Goal: Task Accomplishment & Management: Manage account settings

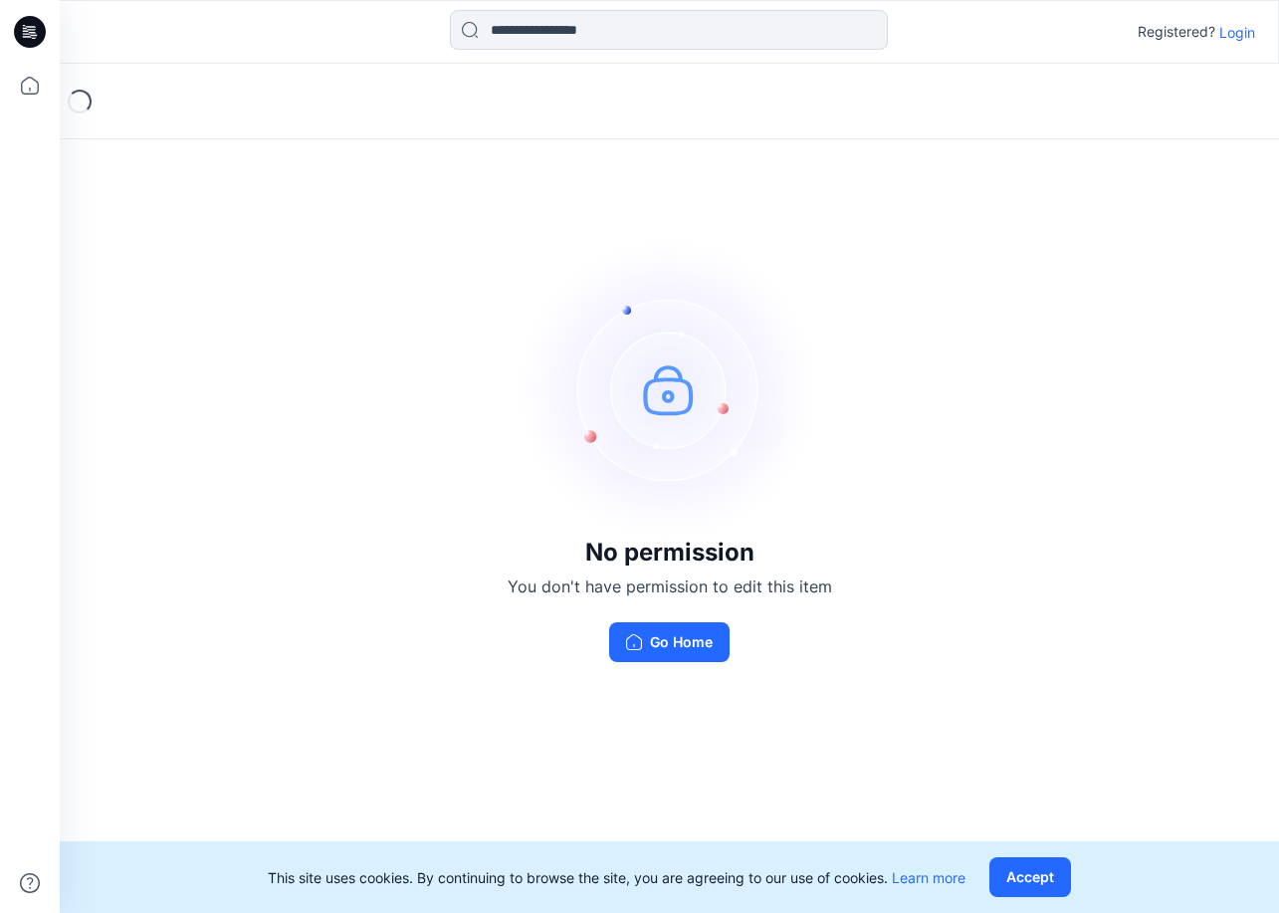
click at [1229, 31] on p "Login" at bounding box center [1238, 32] width 36 height 21
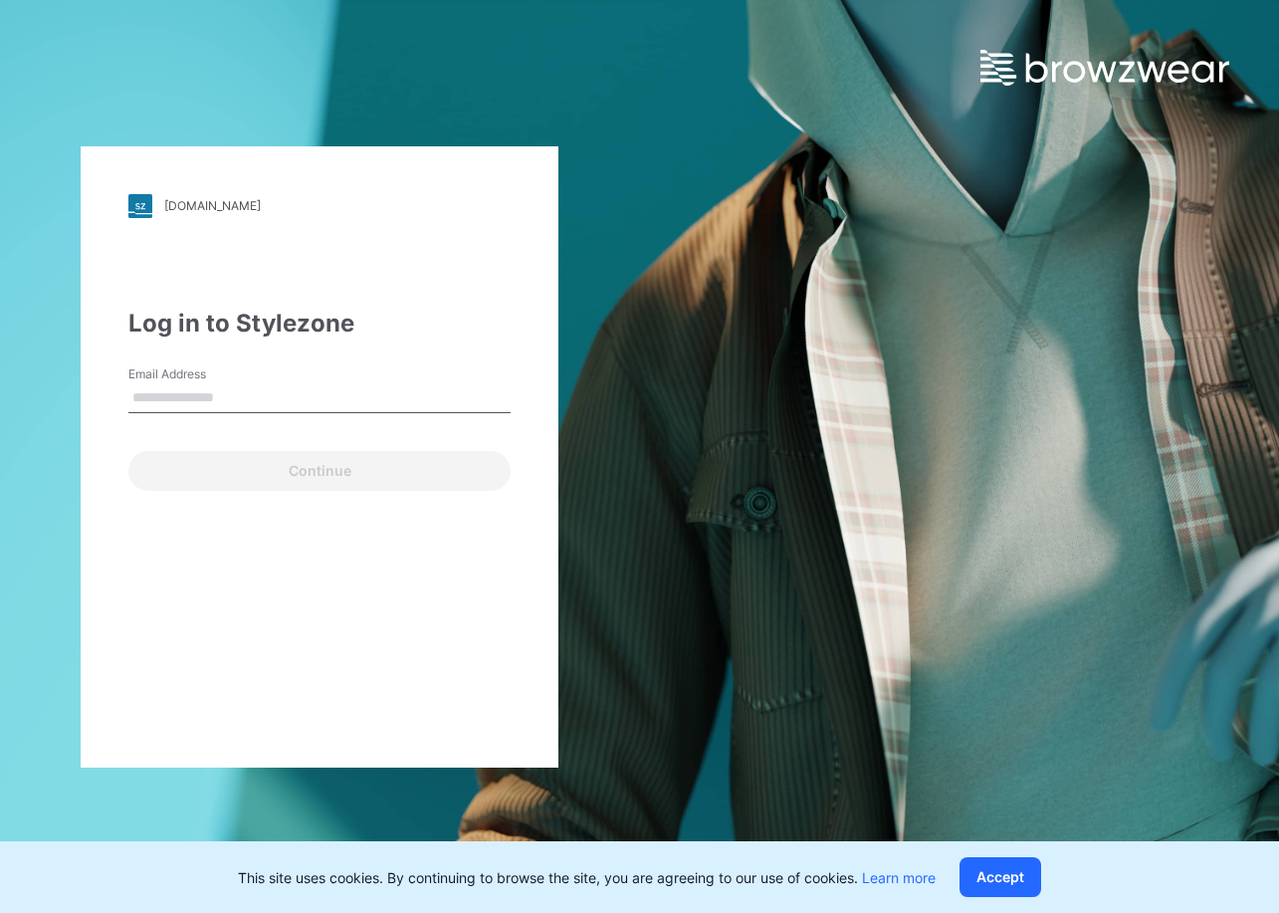
click at [225, 396] on input "Email Address" at bounding box center [319, 398] width 382 height 30
click at [246, 400] on input "Email Address" at bounding box center [319, 398] width 382 height 30
type input "**********"
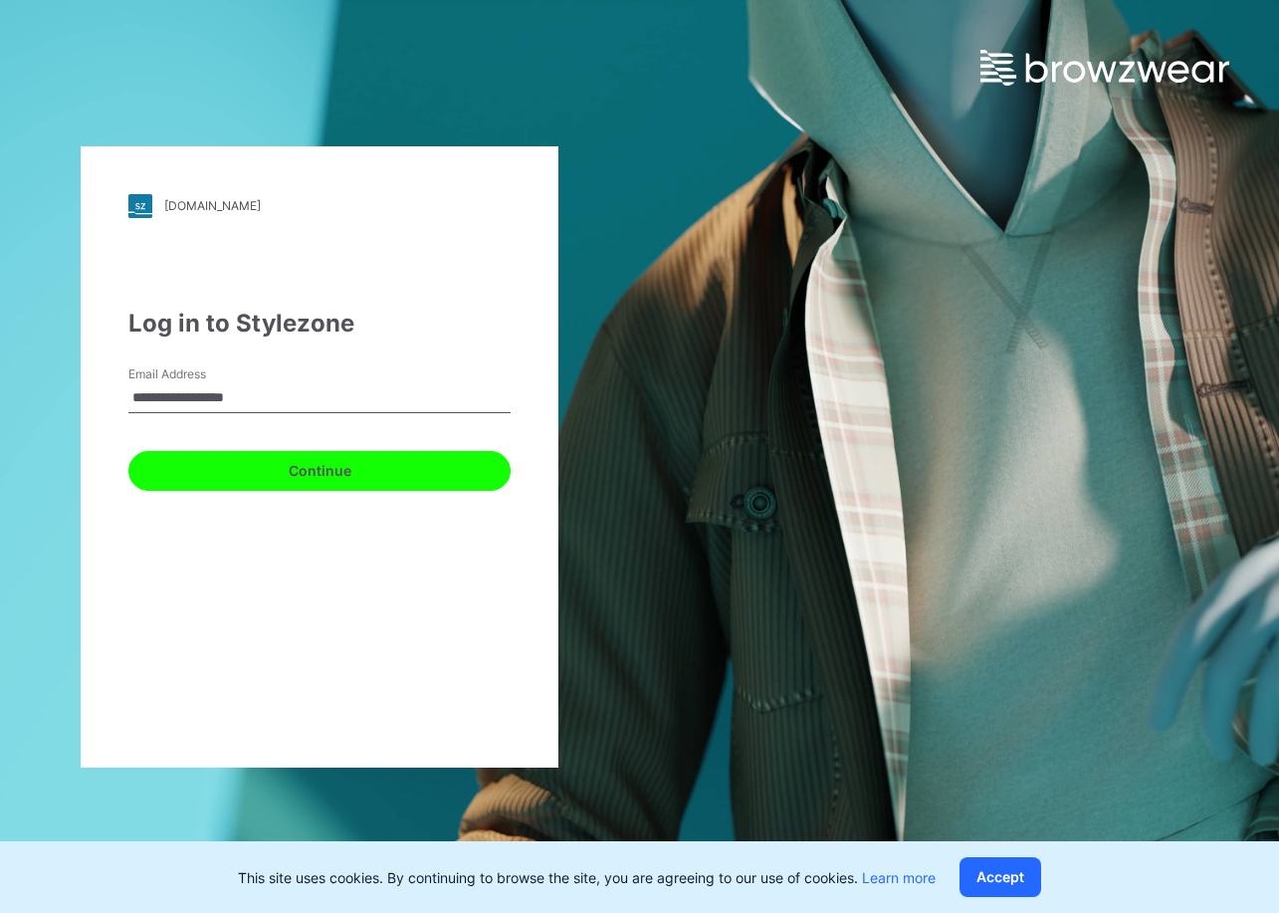
click at [222, 476] on button "Continue" at bounding box center [319, 471] width 382 height 40
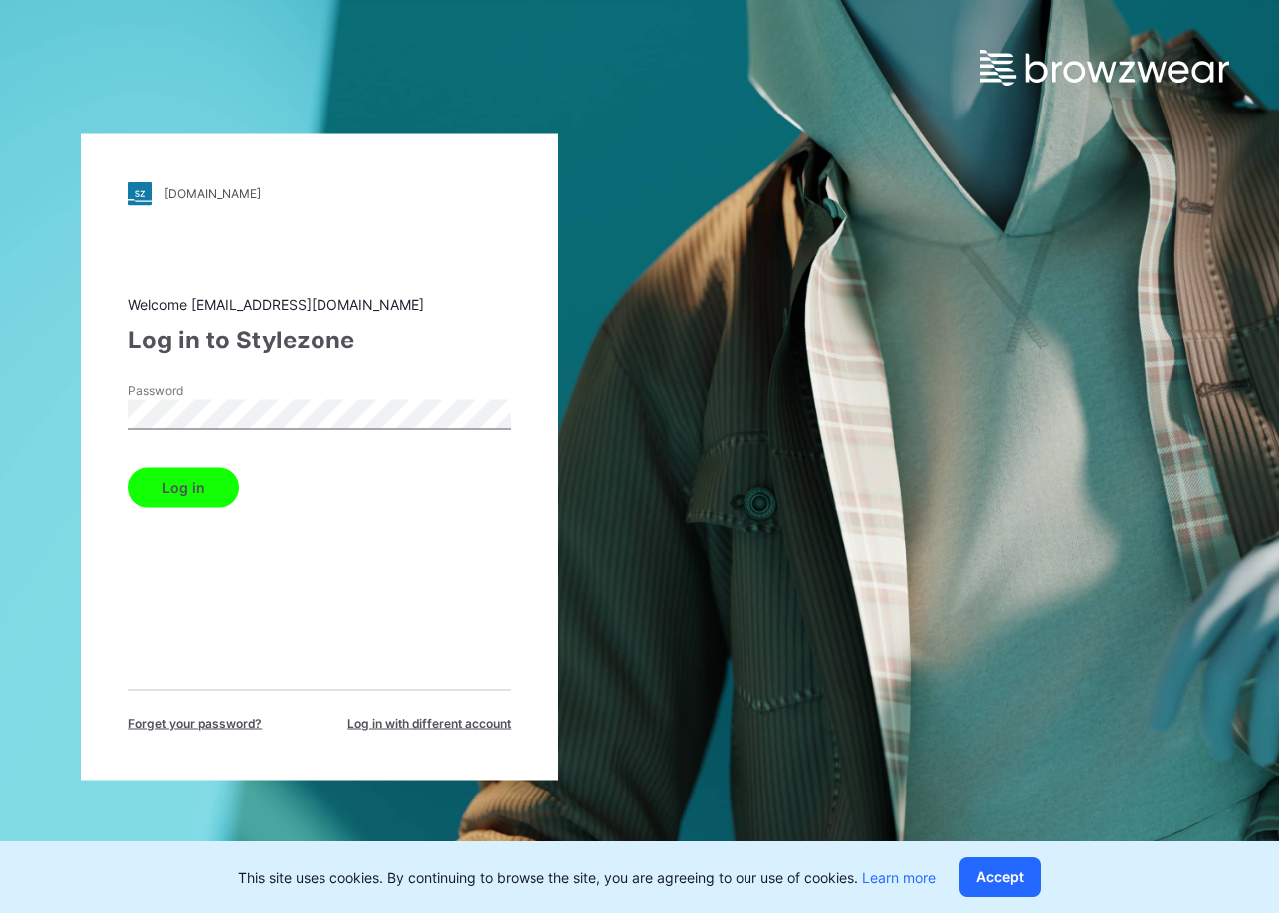
click at [183, 489] on button "Log in" at bounding box center [183, 487] width 111 height 40
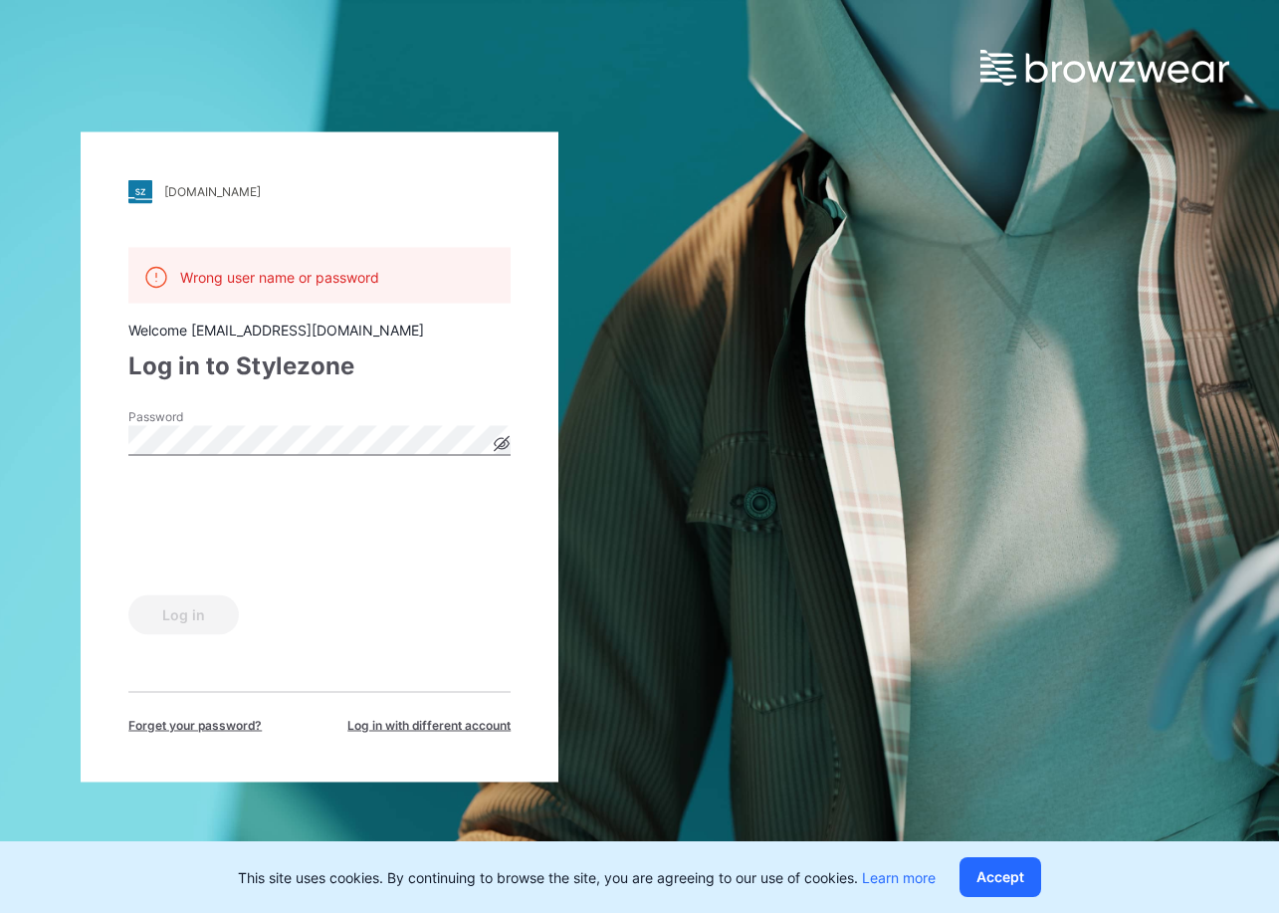
click at [504, 444] on icon at bounding box center [502, 443] width 5 height 5
click at [172, 620] on button "Log in" at bounding box center [183, 614] width 111 height 40
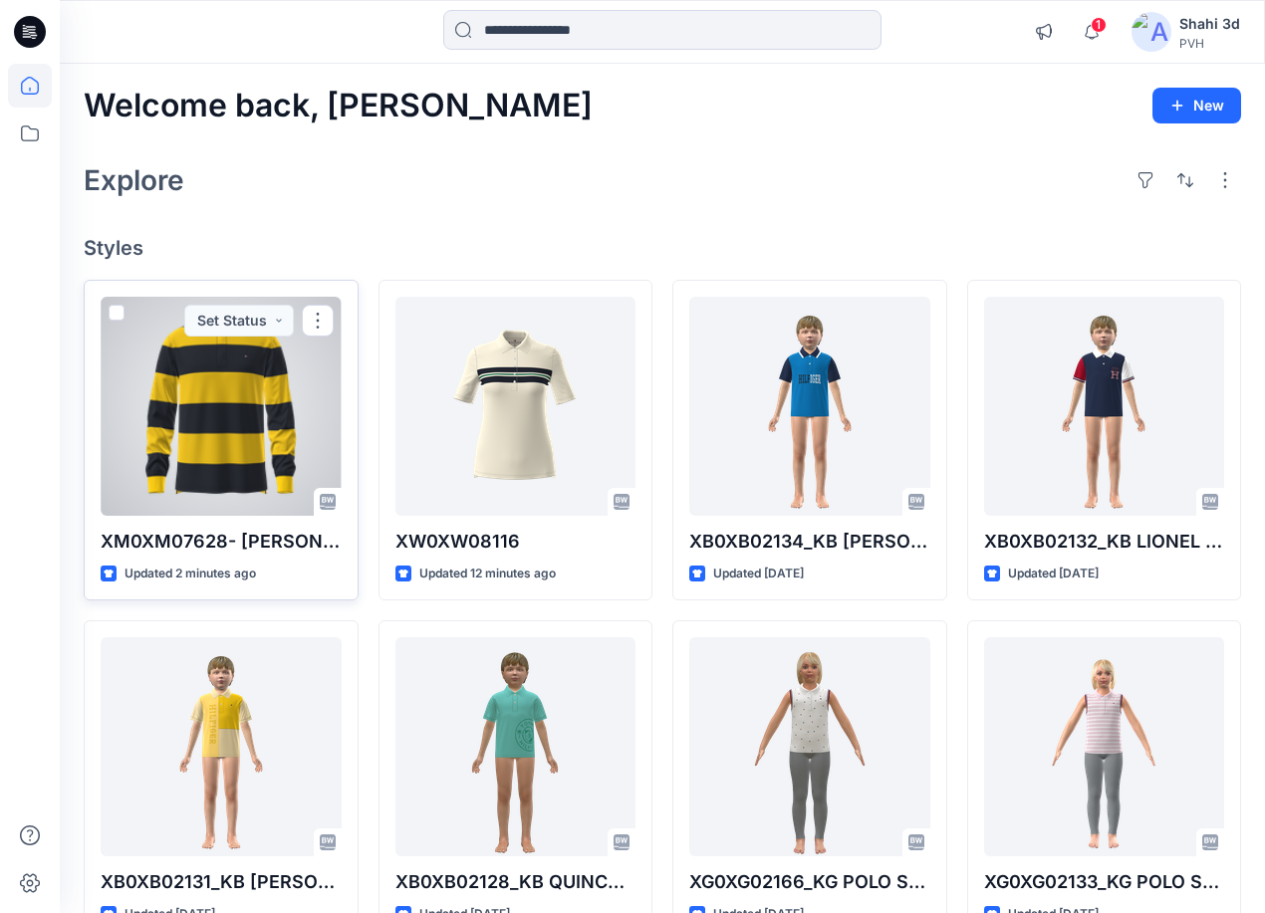
click at [237, 438] on div at bounding box center [221, 406] width 241 height 219
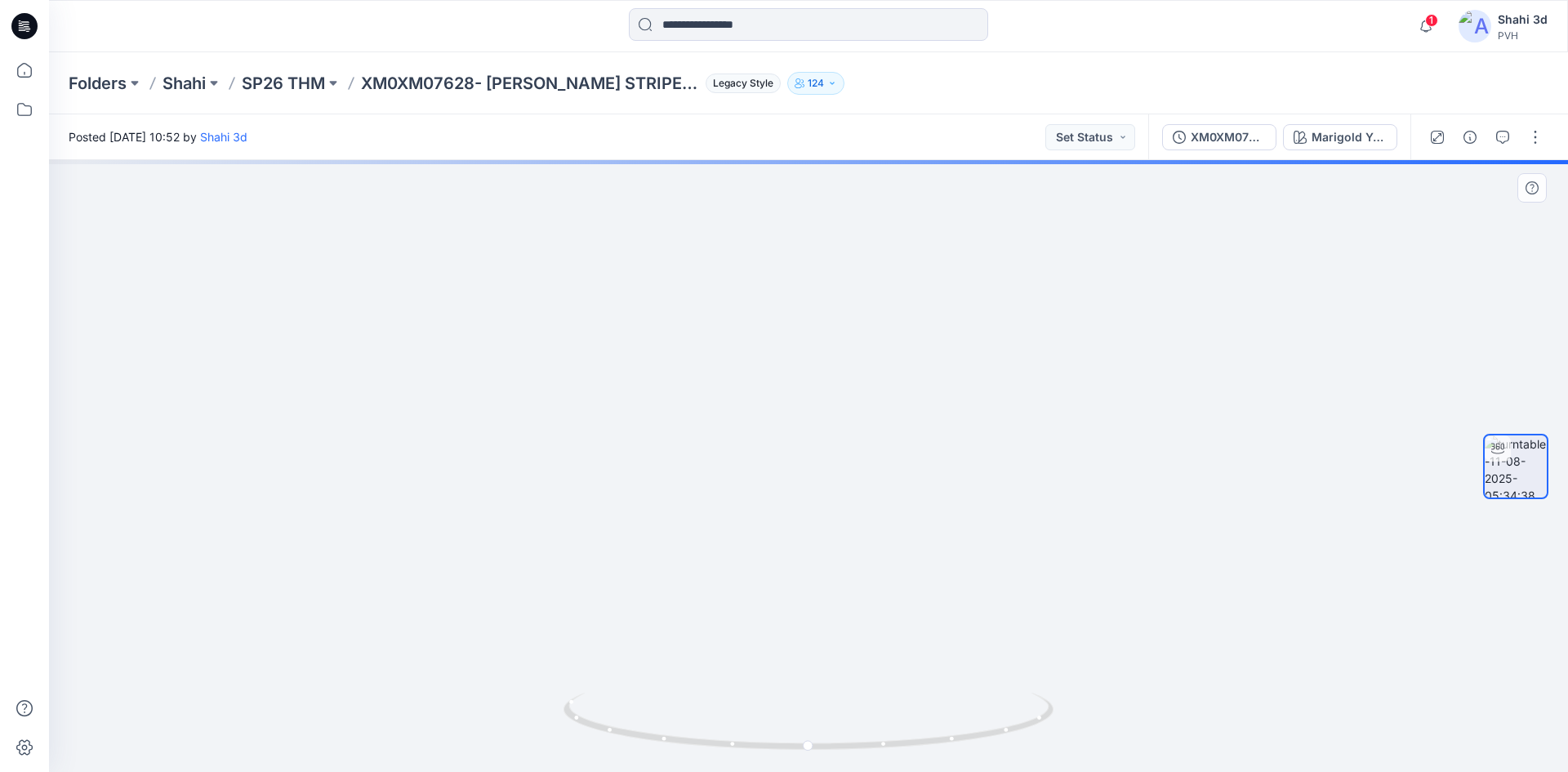
click at [856, 585] on img at bounding box center [809, 347] width 1504 height 849
drag, startPoint x: 871, startPoint y: 547, endPoint x: 877, endPoint y: 626, distance: 79.2
click at [877, 626] on img at bounding box center [809, 466] width 1504 height 612
drag, startPoint x: 823, startPoint y: 751, endPoint x: 825, endPoint y: 778, distance: 27.1
click at [825, 748] on html "1 Notifications Your style XW0XW08116 has been updated with XW0XW08116 version …" at bounding box center [784, 386] width 1568 height 772
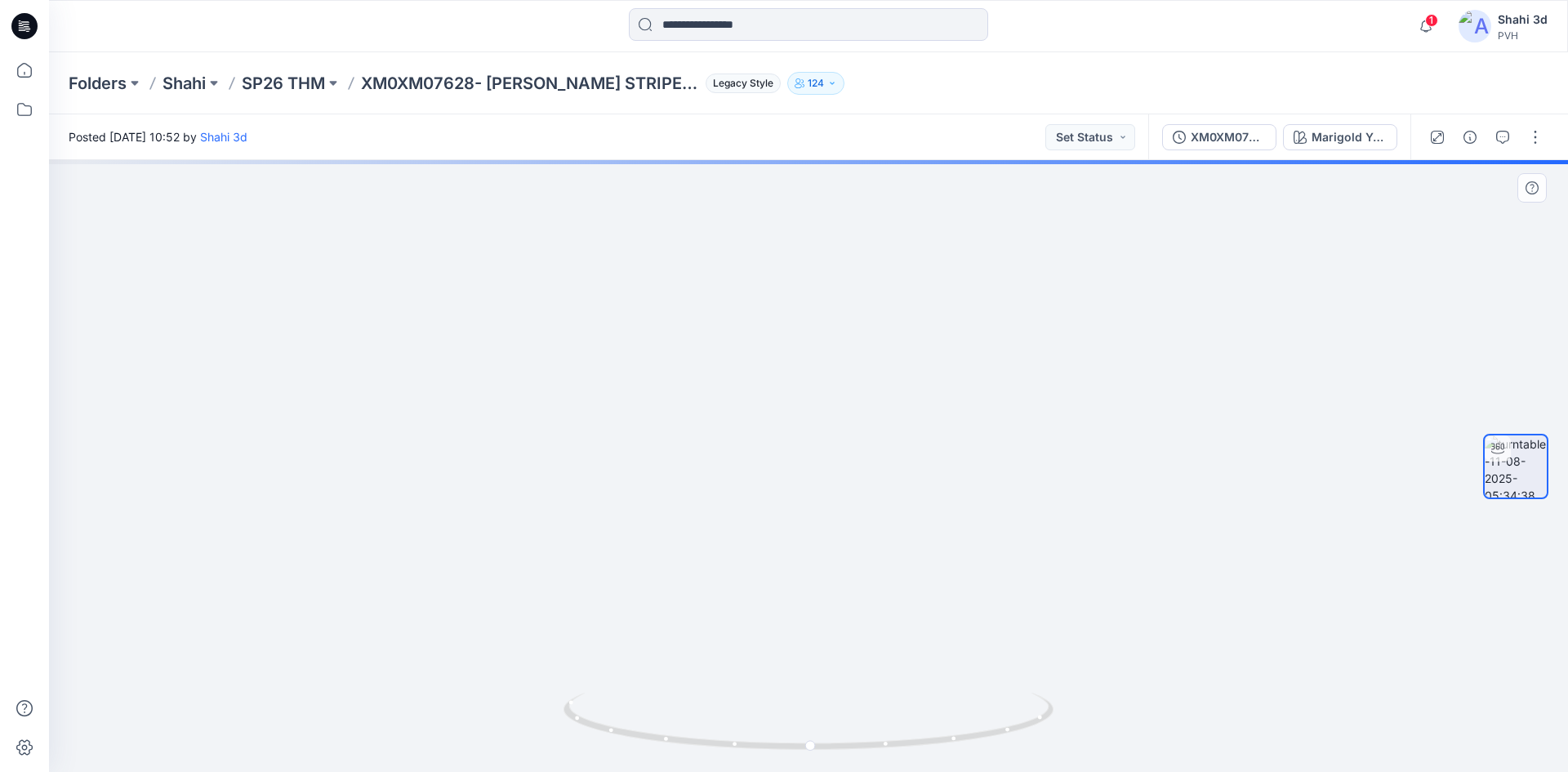
drag, startPoint x: 811, startPoint y: 664, endPoint x: 795, endPoint y: 318, distance: 346.4
click at [793, 322] on img at bounding box center [809, 336] width 1281 height 871
drag, startPoint x: 818, startPoint y: 520, endPoint x: 819, endPoint y: 329, distance: 191.0
click at [819, 329] on img at bounding box center [809, 200] width 1281 height 1143
drag, startPoint x: 832, startPoint y: 489, endPoint x: 832, endPoint y: 374, distance: 115.0
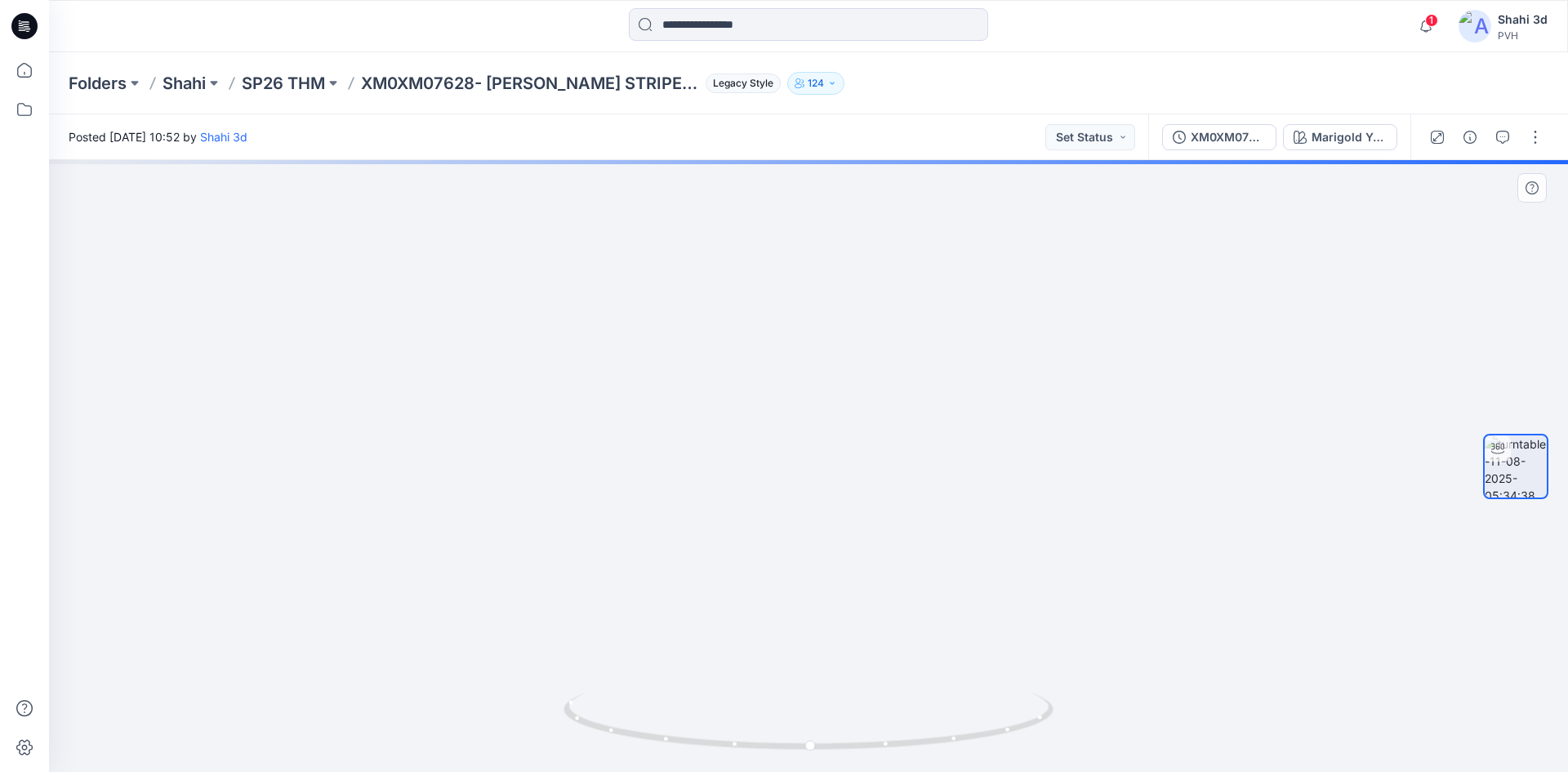
click at [832, 374] on img at bounding box center [809, 142] width 1281 height 1259
drag, startPoint x: 786, startPoint y: 745, endPoint x: 774, endPoint y: 714, distance: 33.2
click at [776, 740] on icon at bounding box center [810, 723] width 494 height 62
drag, startPoint x: 797, startPoint y: 434, endPoint x: 800, endPoint y: 676, distance: 242.0
click at [800, 676] on img at bounding box center [809, 165] width 1281 height 1214
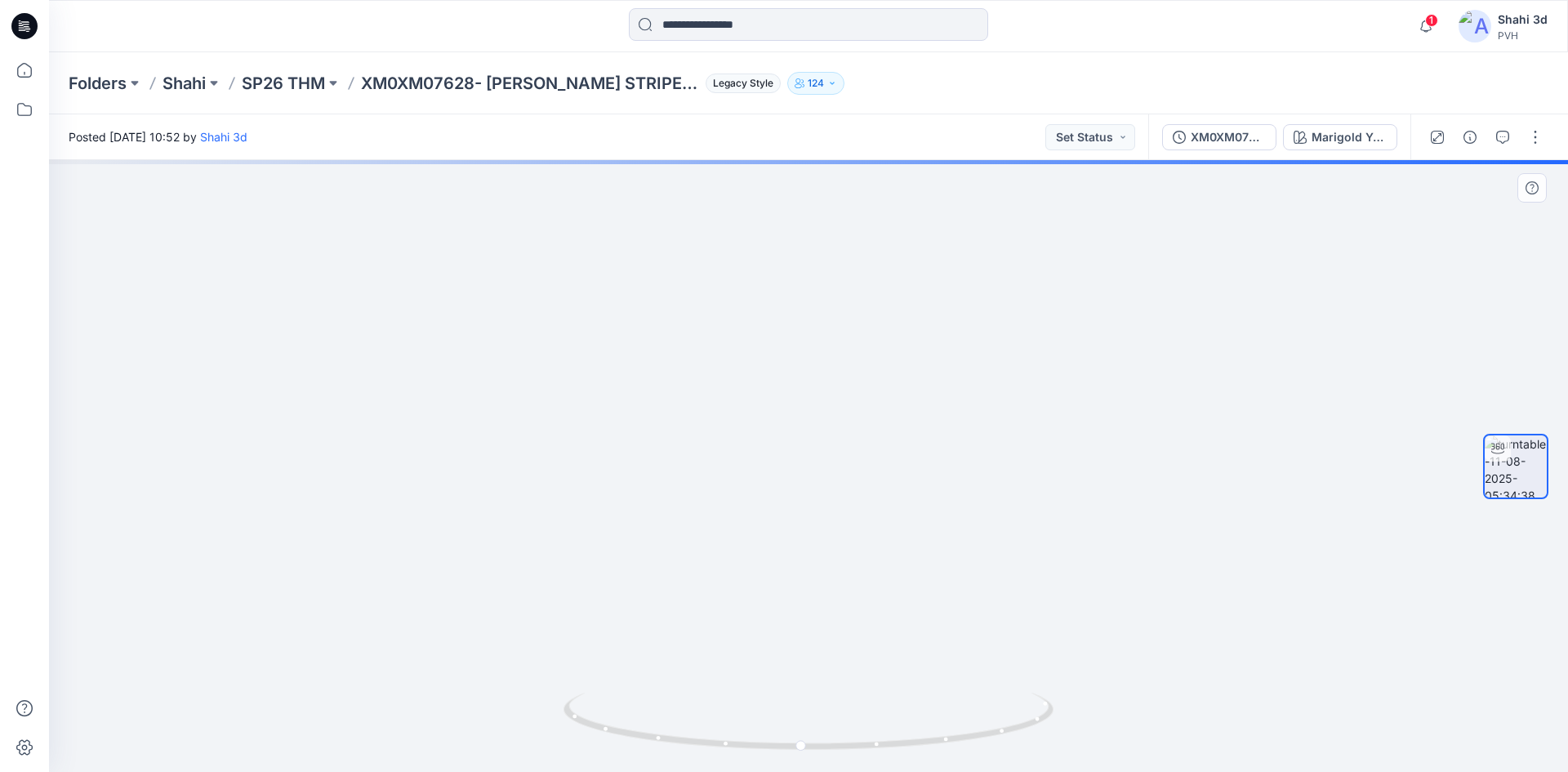
drag, startPoint x: 783, startPoint y: 500, endPoint x: 789, endPoint y: 610, distance: 110.2
click at [789, 610] on img at bounding box center [809, 351] width 1281 height 842
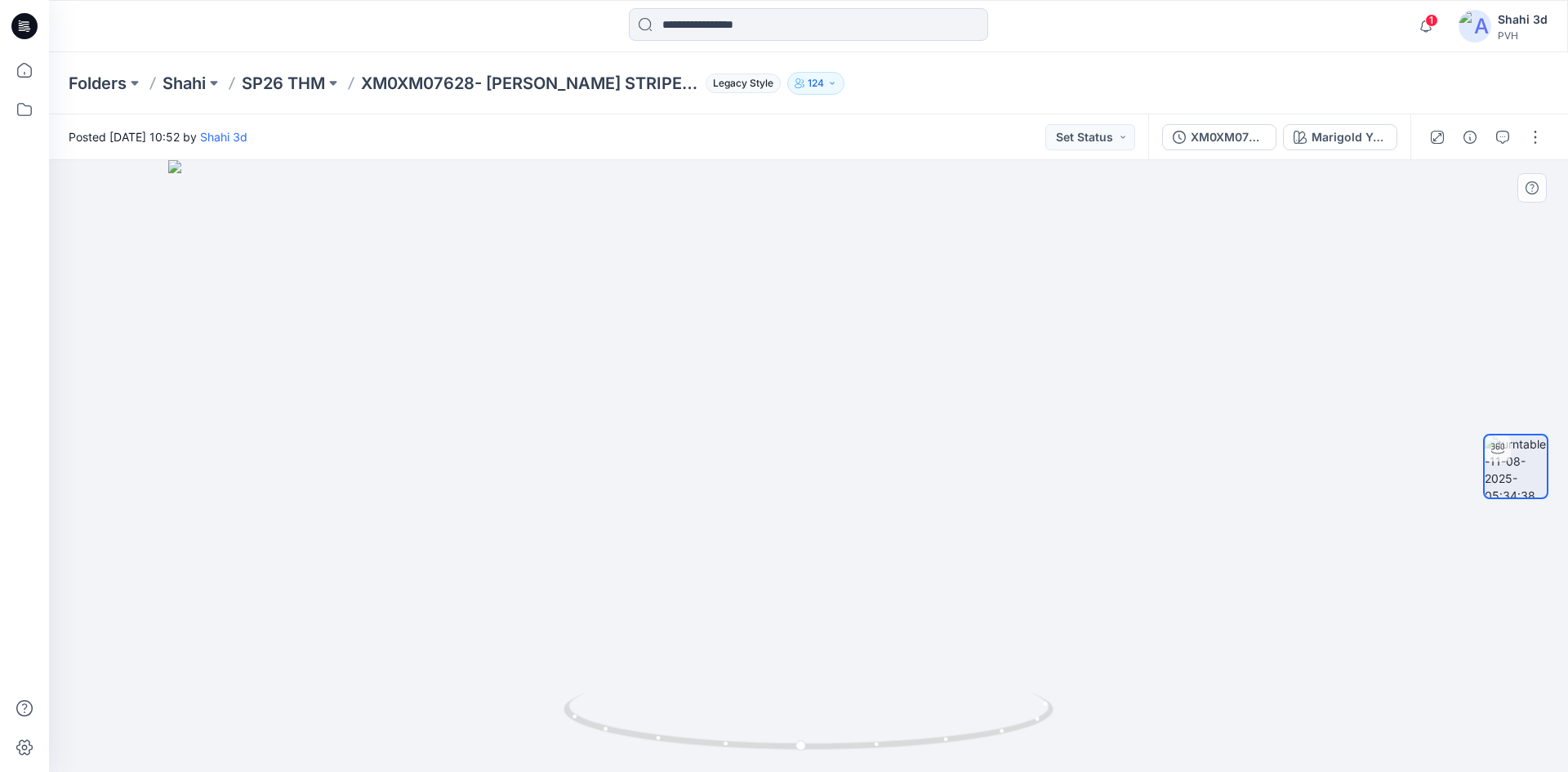
drag, startPoint x: 809, startPoint y: 553, endPoint x: 812, endPoint y: 623, distance: 70.1
click at [812, 623] on img at bounding box center [809, 466] width 1281 height 612
drag, startPoint x: 800, startPoint y: 747, endPoint x: 859, endPoint y: 740, distance: 59.4
click at [839, 748] on icon at bounding box center [810, 723] width 494 height 62
click at [1048, 130] on div "Marigold Yellow - ZGY" at bounding box center [1349, 137] width 75 height 18
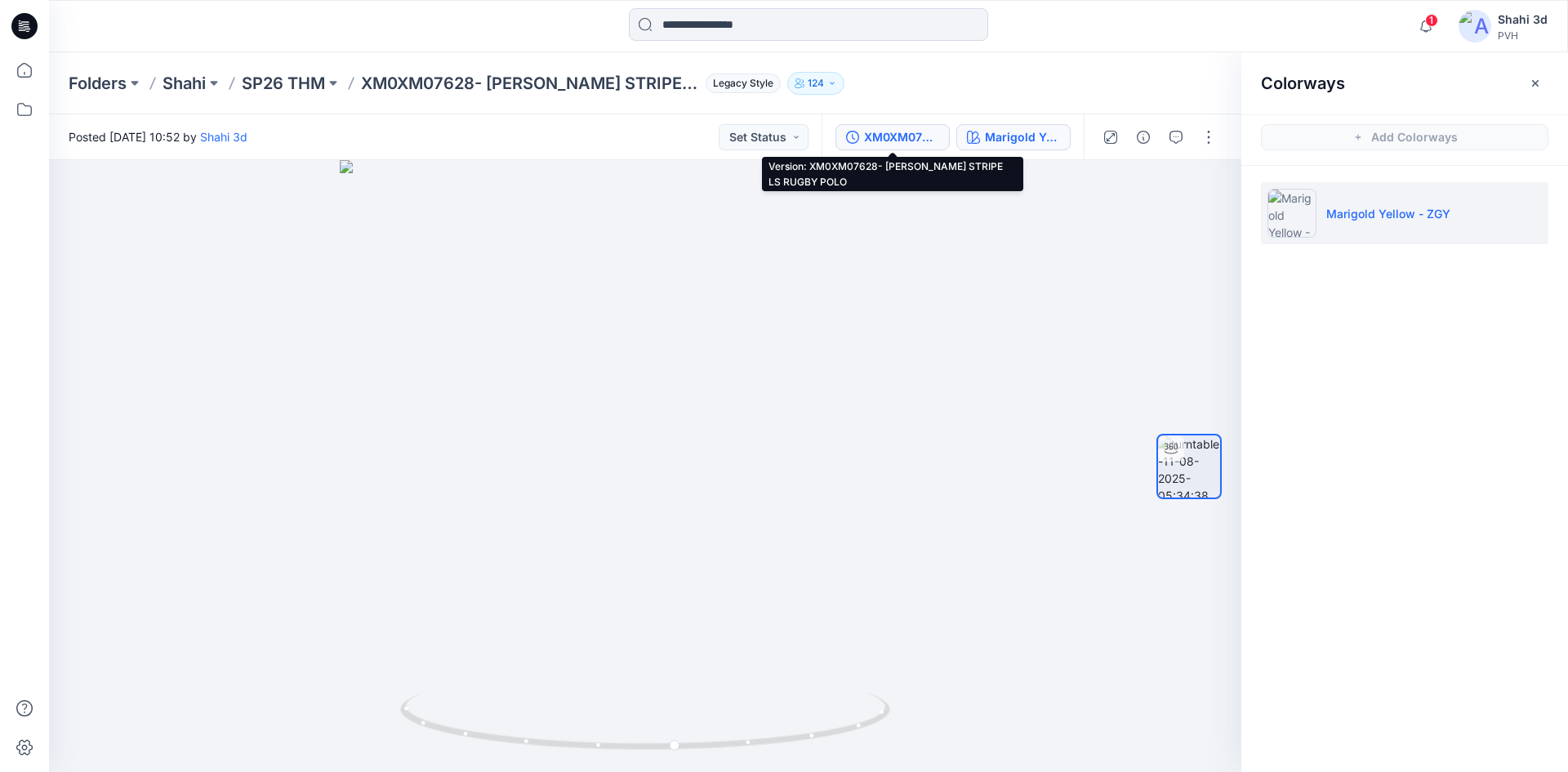
click at [909, 129] on div "XM0XM07628- [PERSON_NAME] STRIPE LS RUGBY POLO" at bounding box center [901, 137] width 75 height 18
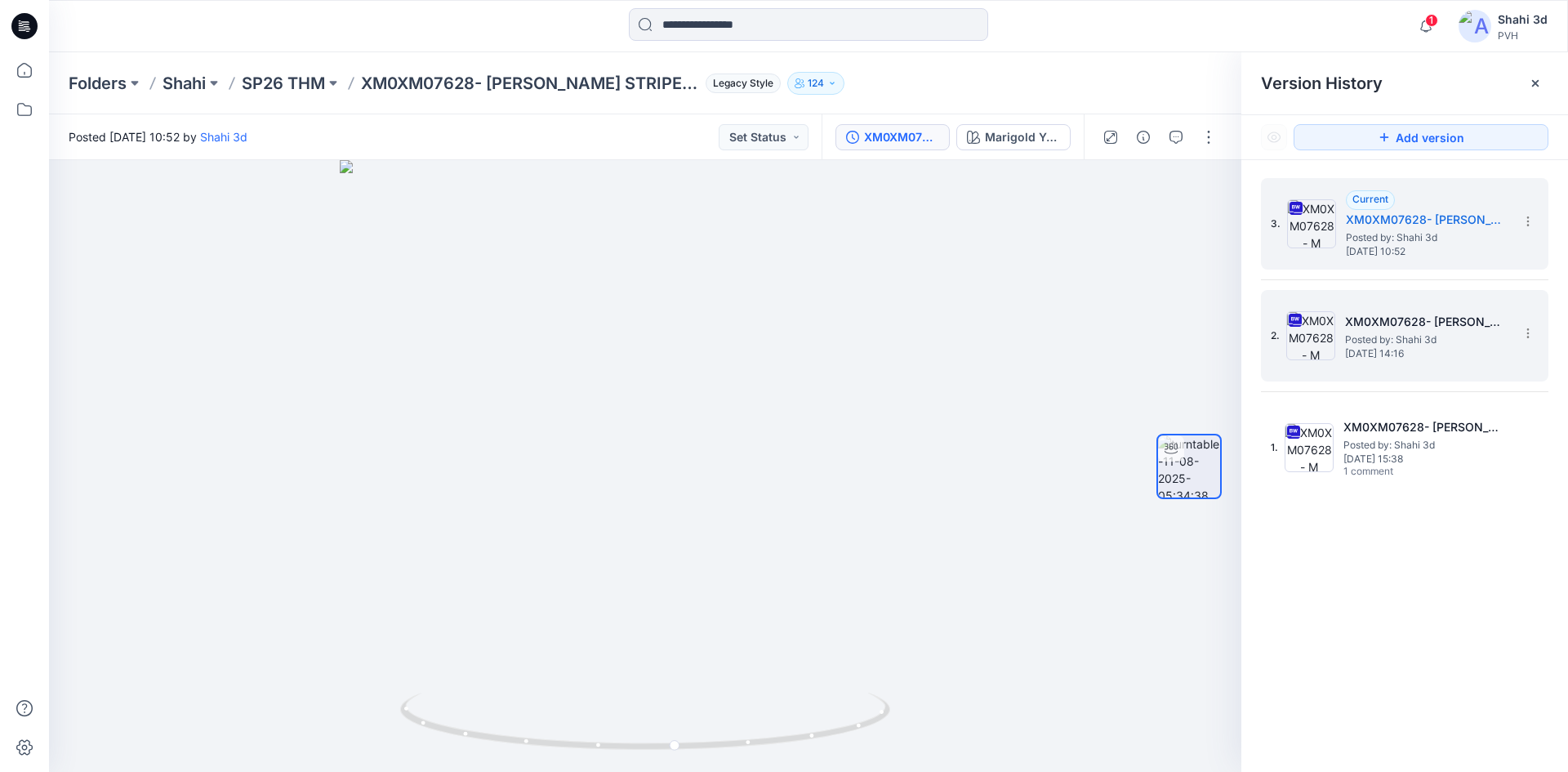
click at [1048, 344] on span "Posted by: Shahi 3d" at bounding box center [1426, 340] width 163 height 16
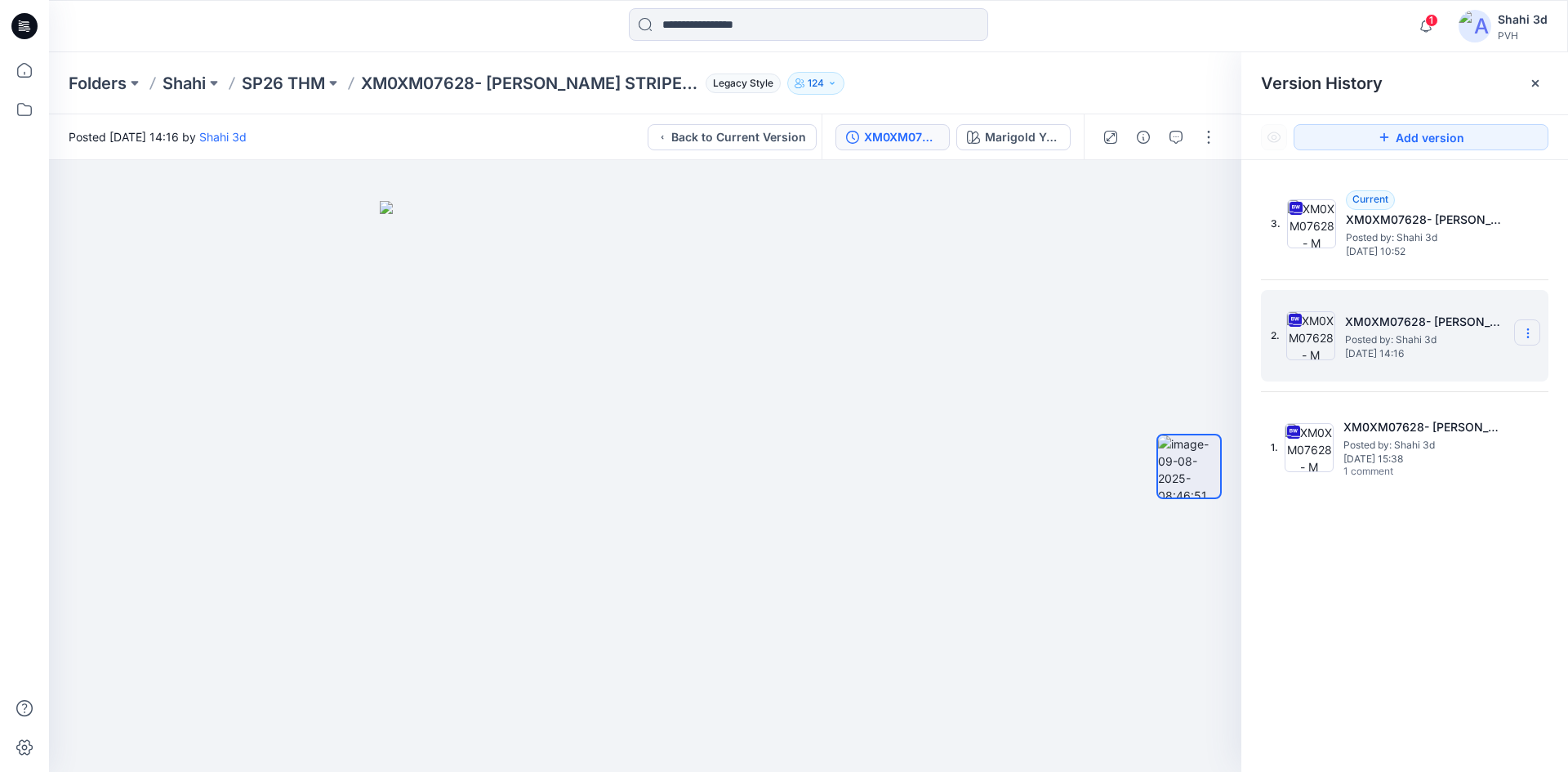
click at [1048, 331] on icon at bounding box center [1528, 333] width 13 height 13
click at [1048, 496] on span "Delete Version" at bounding box center [1415, 503] width 76 height 20
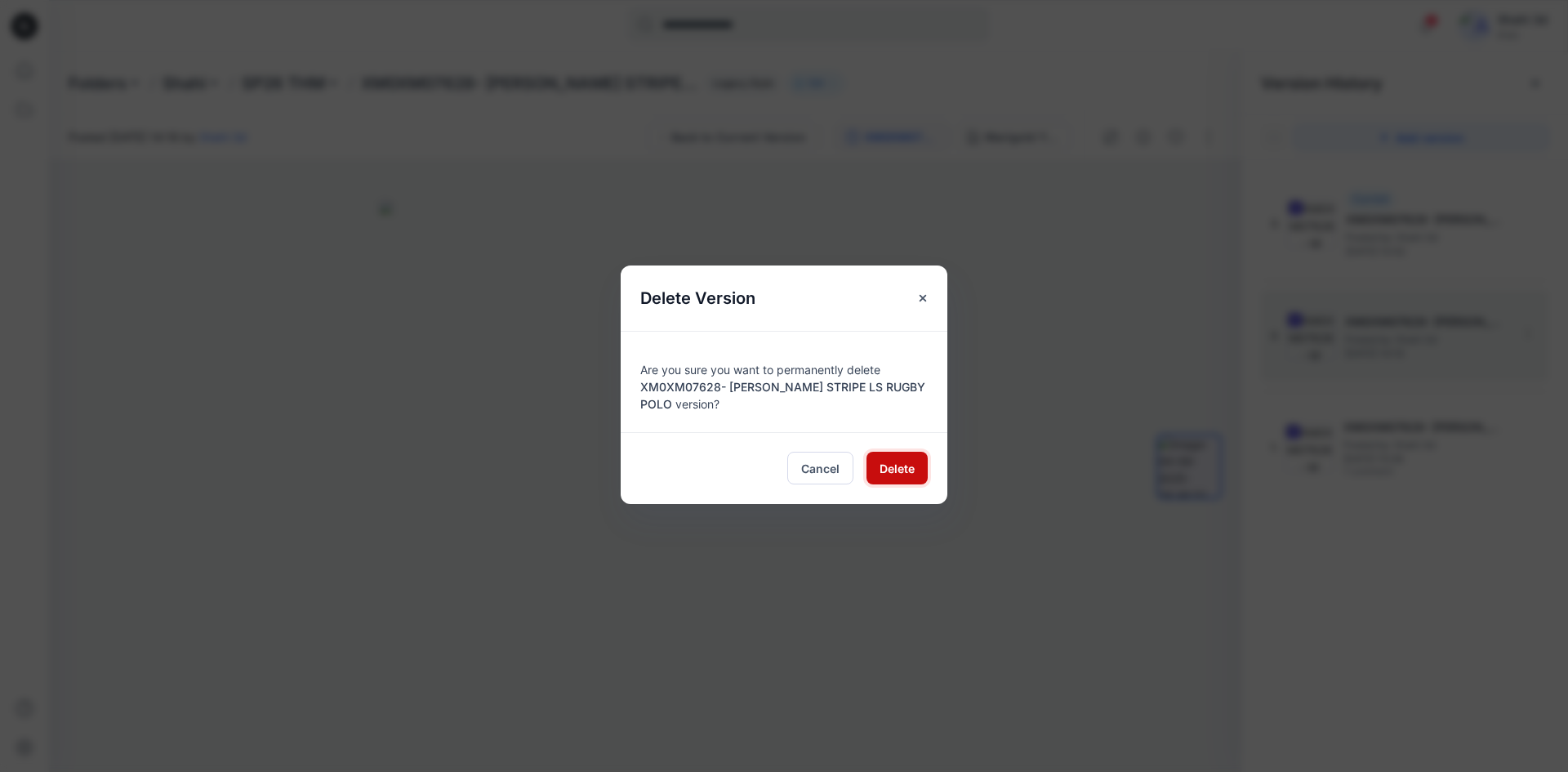
click at [888, 465] on span "Delete" at bounding box center [896, 468] width 35 height 17
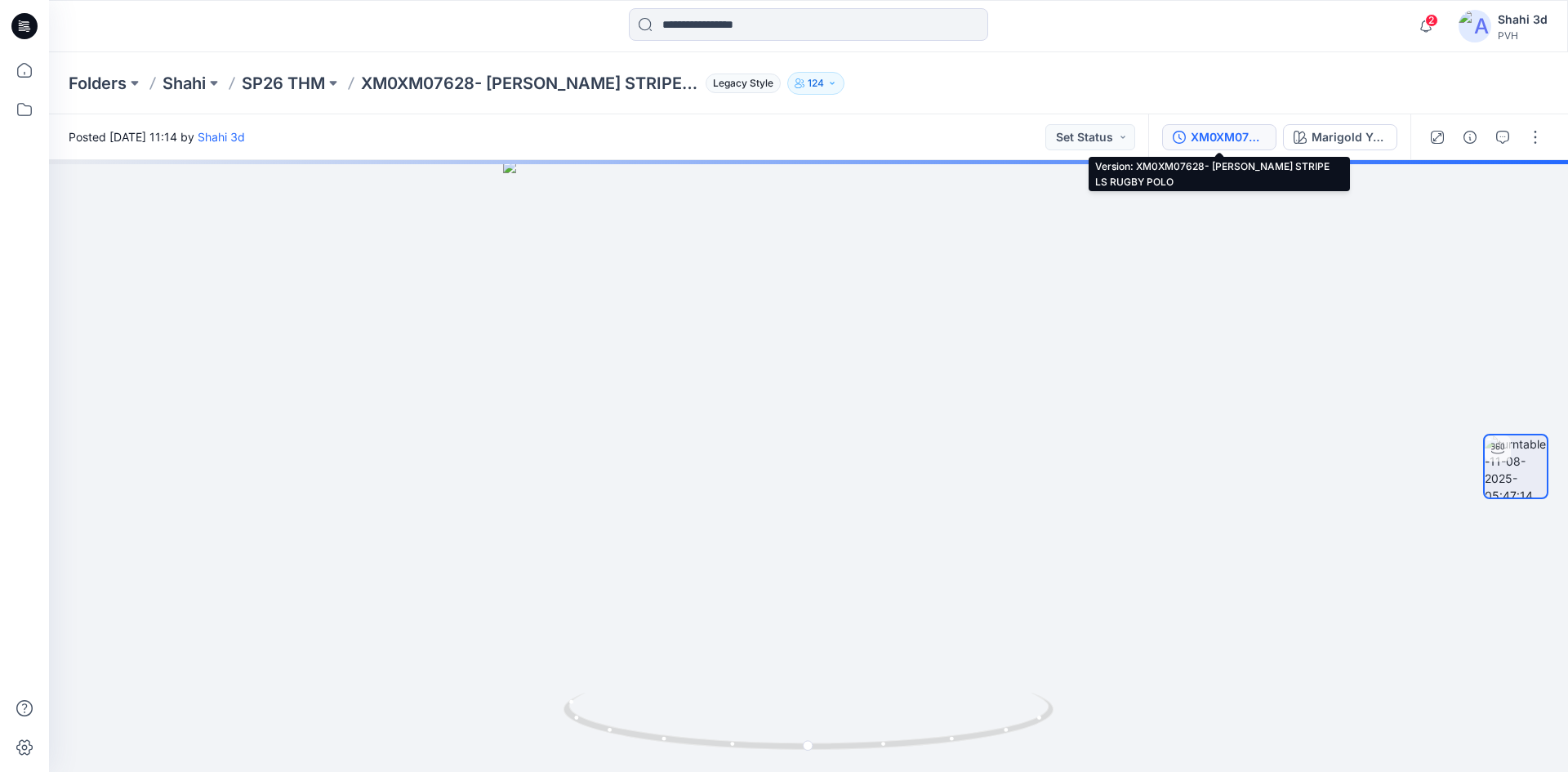
click at [1215, 137] on div "XM0XM07628- [PERSON_NAME] STRIPE LS RUGBY POLO" at bounding box center [1228, 137] width 75 height 18
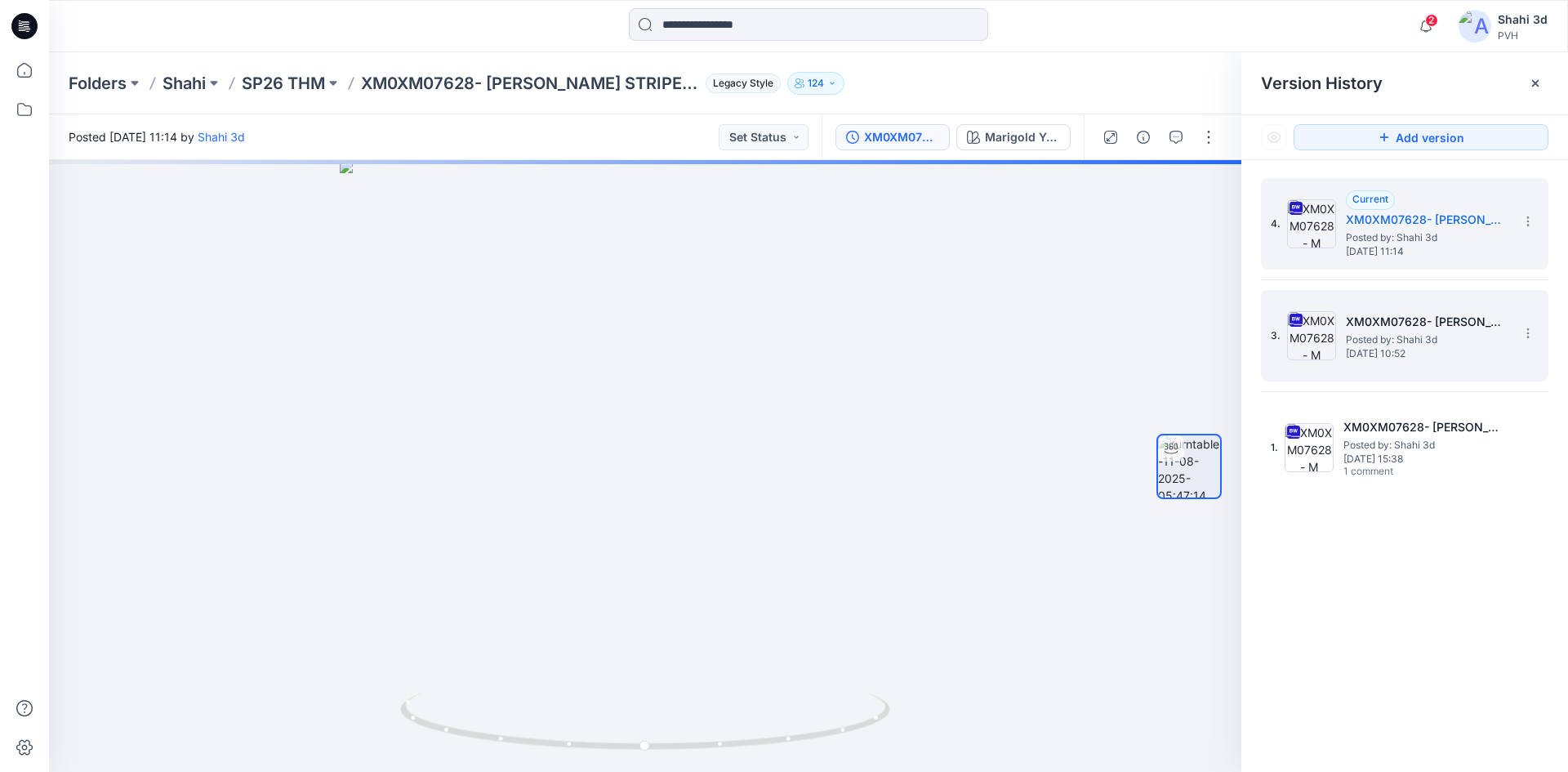
click at [1424, 325] on h5 "XM0XM07628- [PERSON_NAME] STRIPE LS RUGBY POLO" at bounding box center [1427, 322] width 163 height 20
click at [1409, 246] on span "[DATE] 11:14" at bounding box center [1427, 252] width 163 height 11
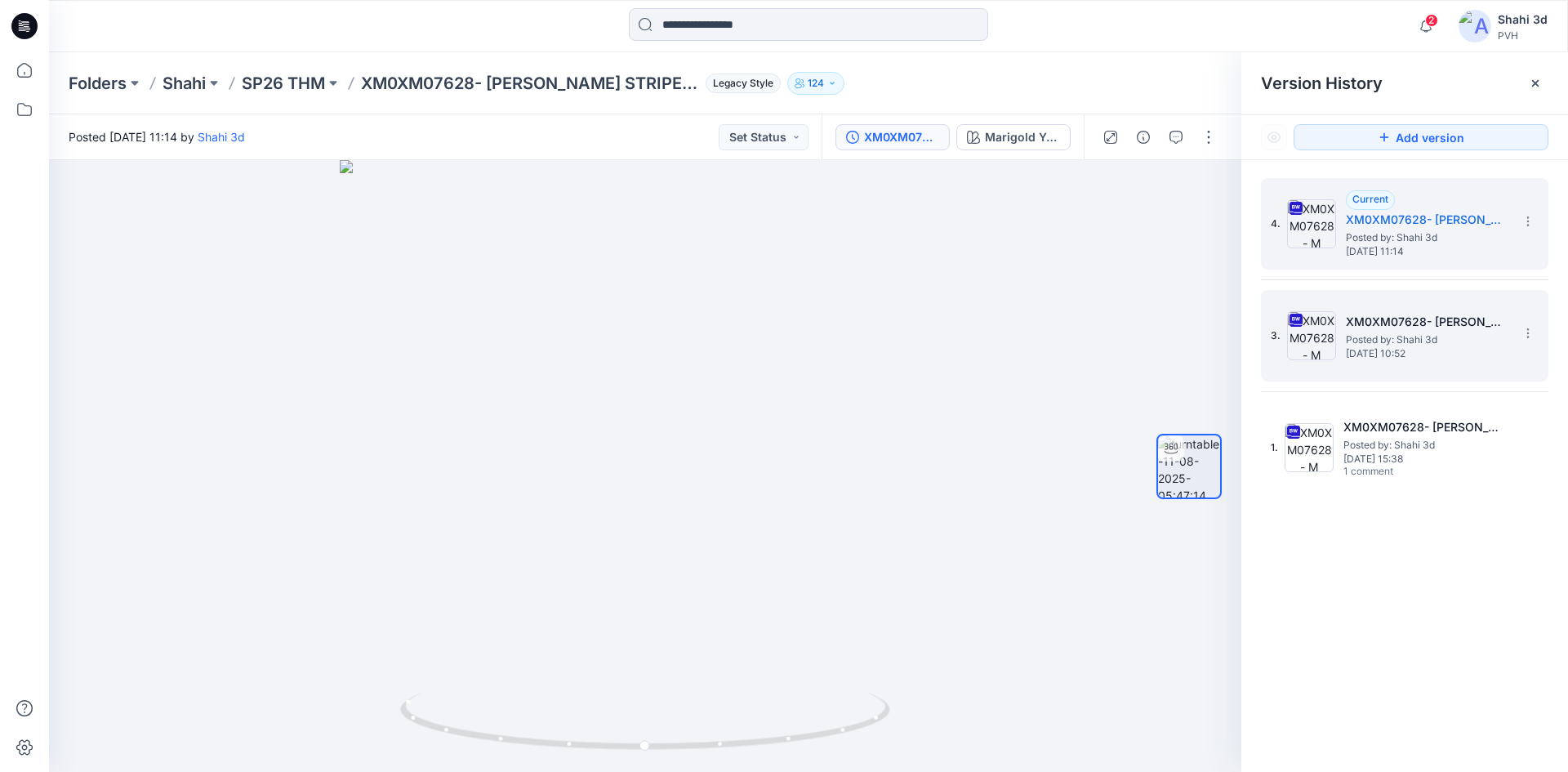
click at [1411, 322] on h5 "XM0XM07628- [PERSON_NAME] STRIPE LS RUGBY POLO" at bounding box center [1427, 322] width 163 height 20
click at [1401, 236] on span "Posted by: Shahi 3d" at bounding box center [1427, 238] width 163 height 16
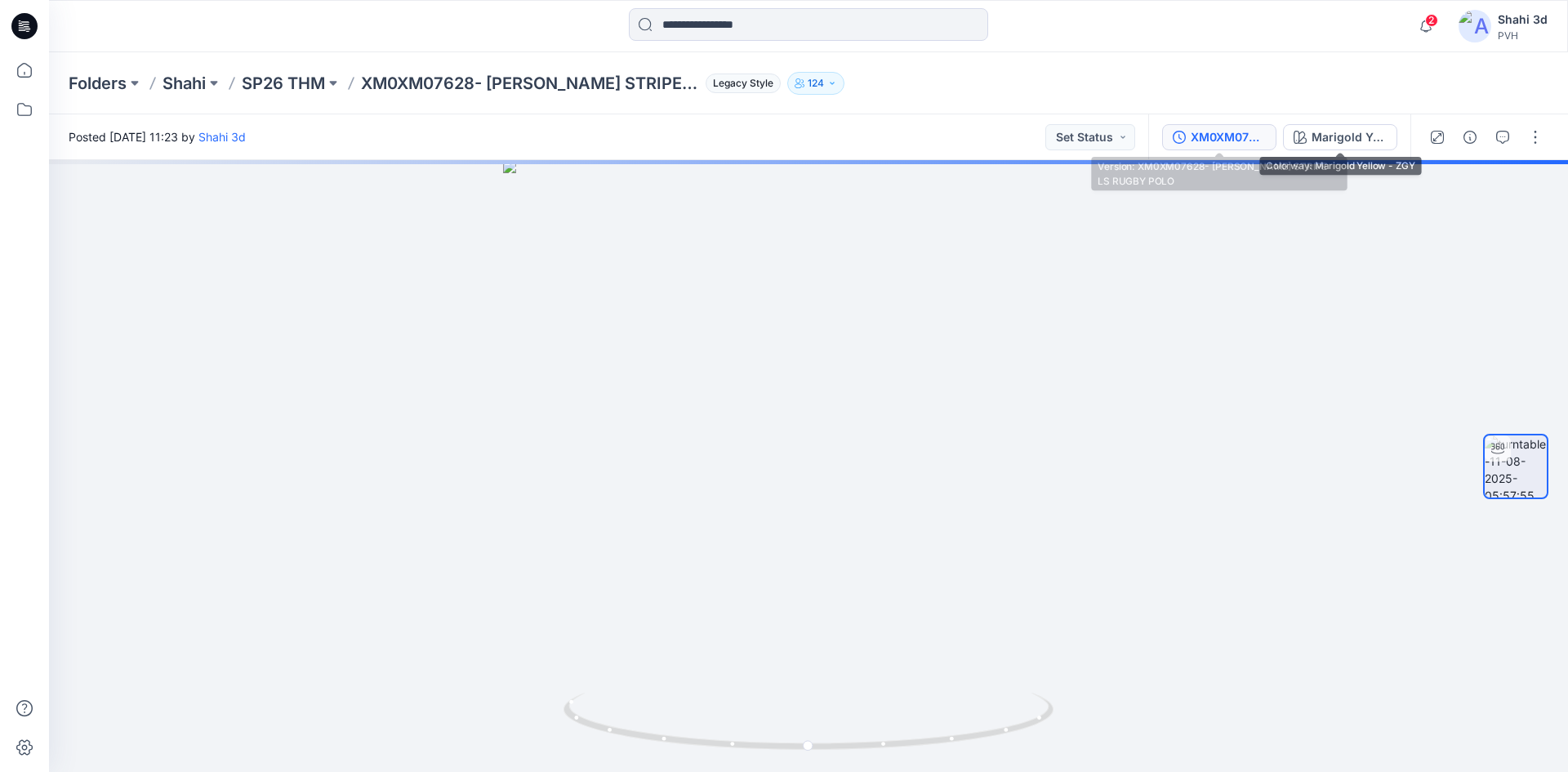
click at [1230, 137] on div "XM0XM07628- [PERSON_NAME] STRIPE LS RUGBY POLO" at bounding box center [1228, 137] width 75 height 18
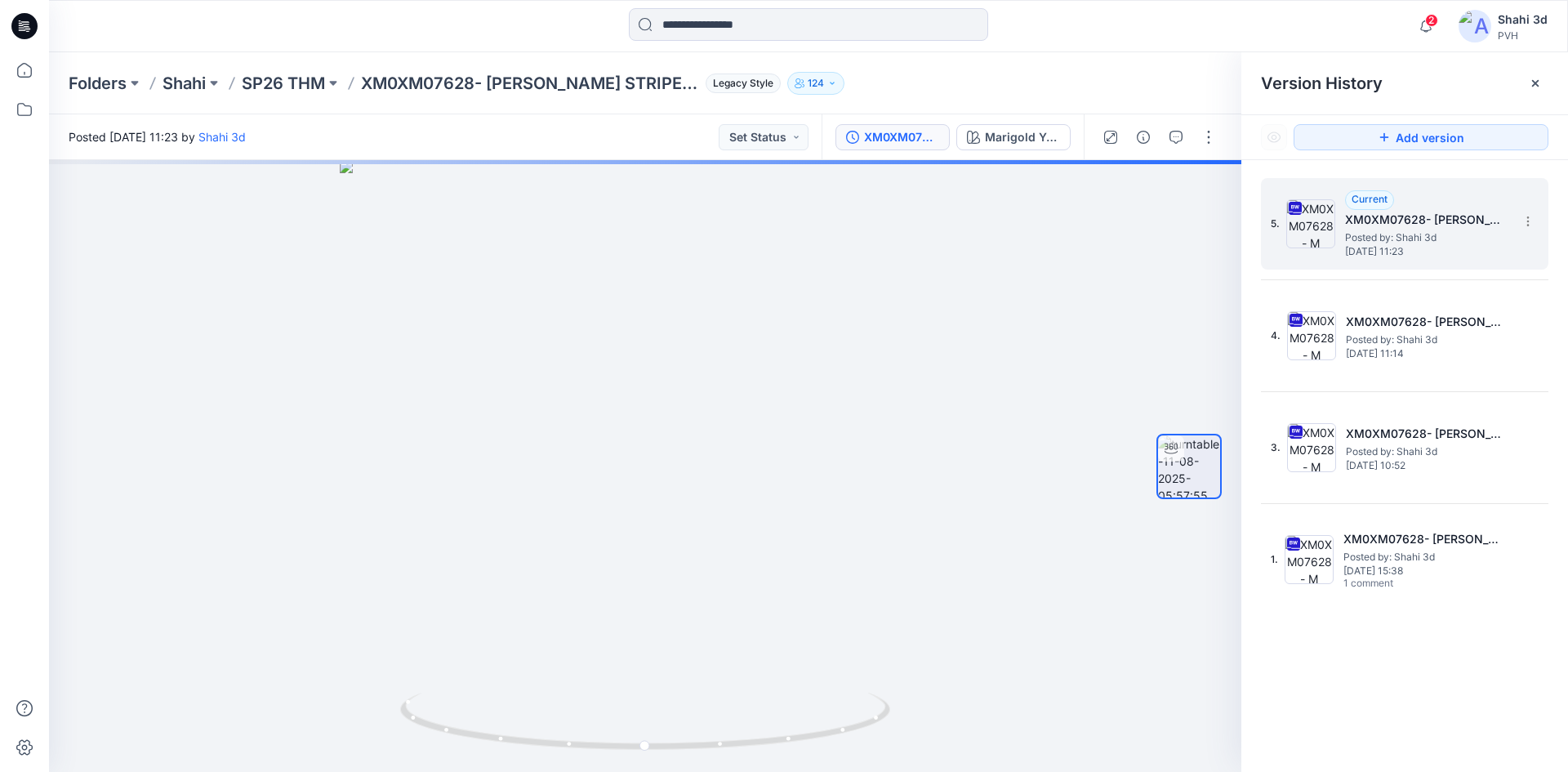
click at [1390, 241] on span "Posted by: Shahi 3d" at bounding box center [1426, 238] width 163 height 16
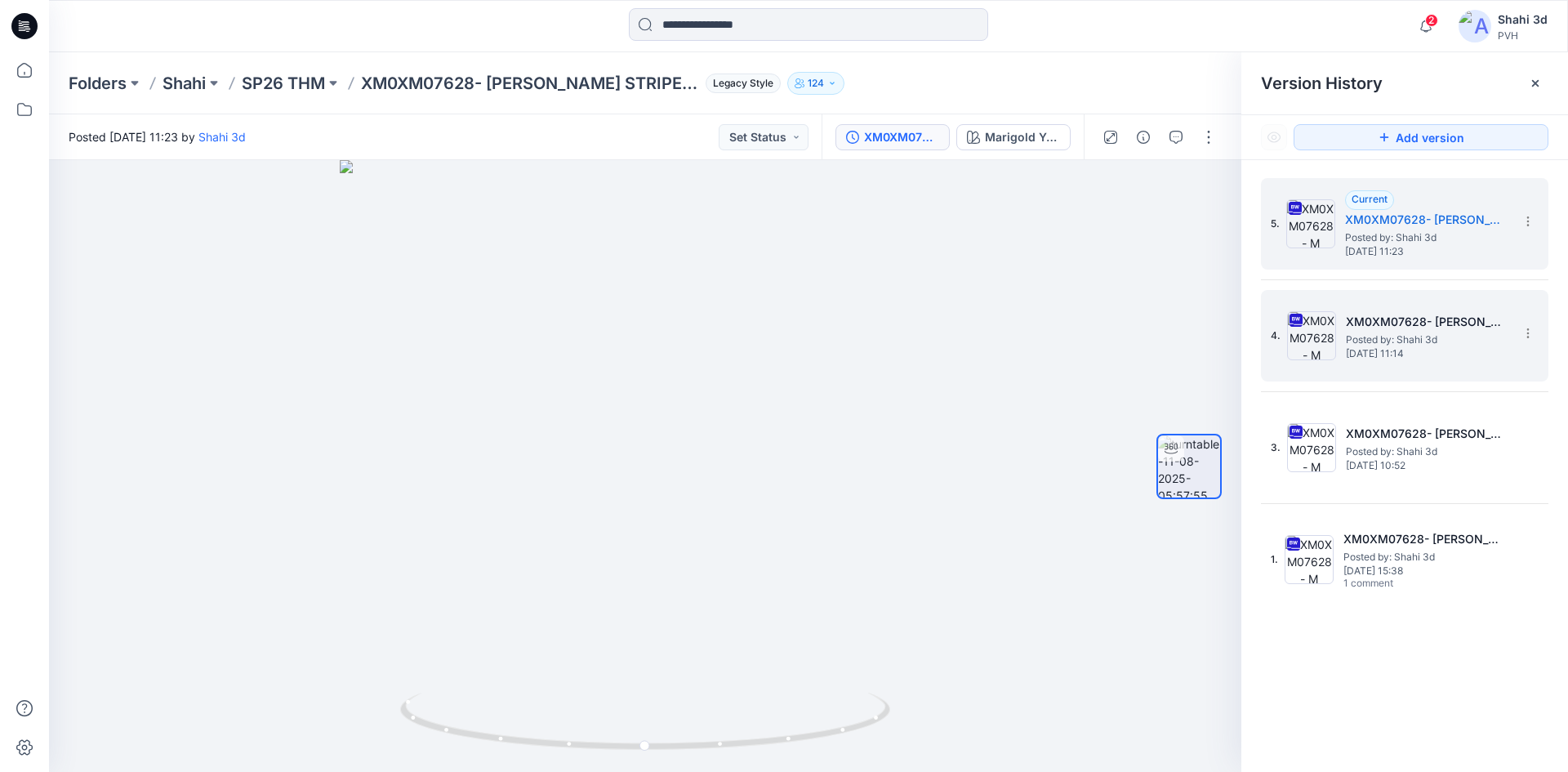
click at [1382, 337] on span "Posted by: Shahi 3d" at bounding box center [1427, 340] width 163 height 16
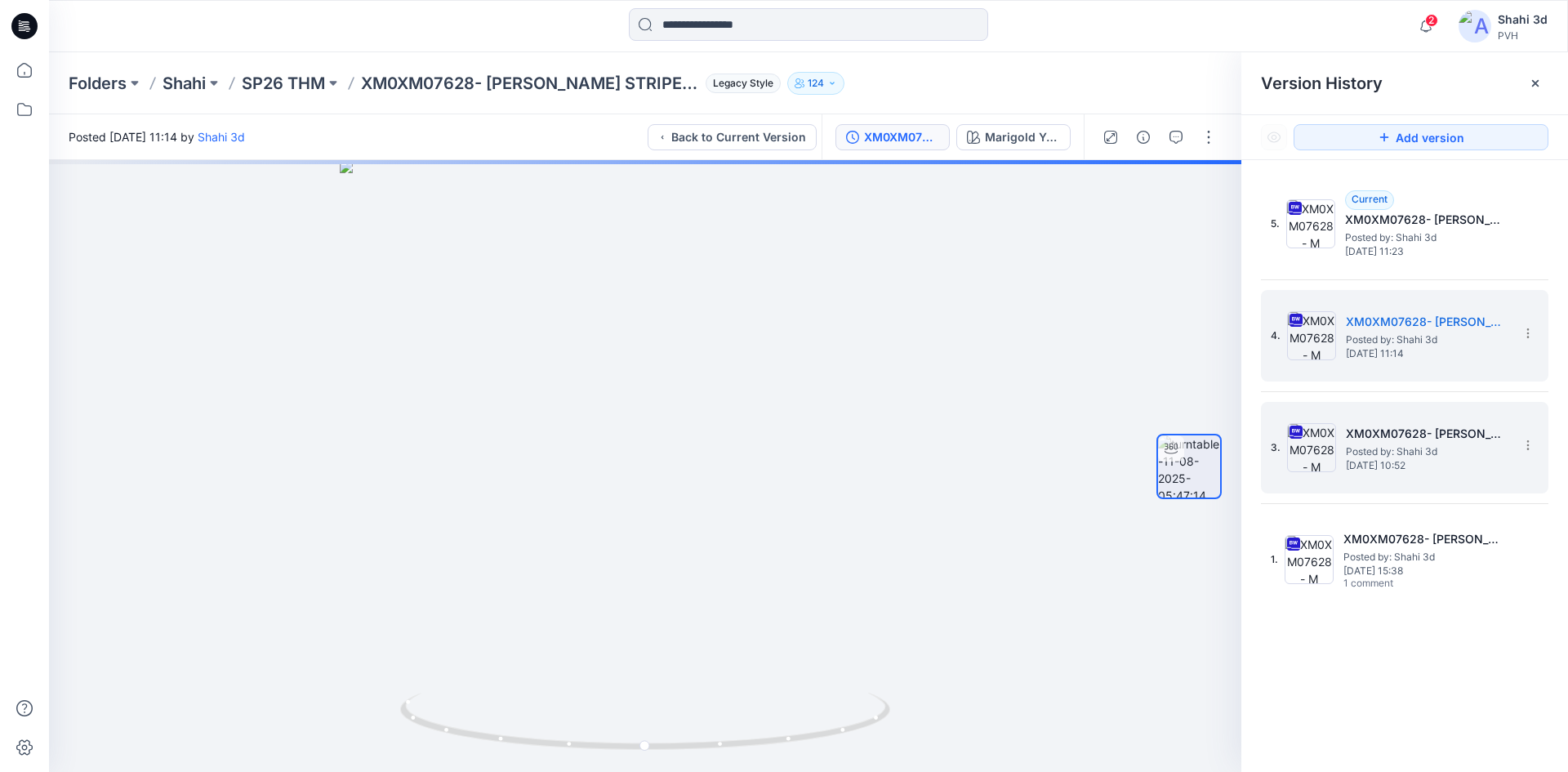
click at [1378, 463] on span "[DATE] 10:52" at bounding box center [1427, 466] width 163 height 11
click at [1409, 342] on span "Posted by: Shahi 3d" at bounding box center [1427, 340] width 163 height 16
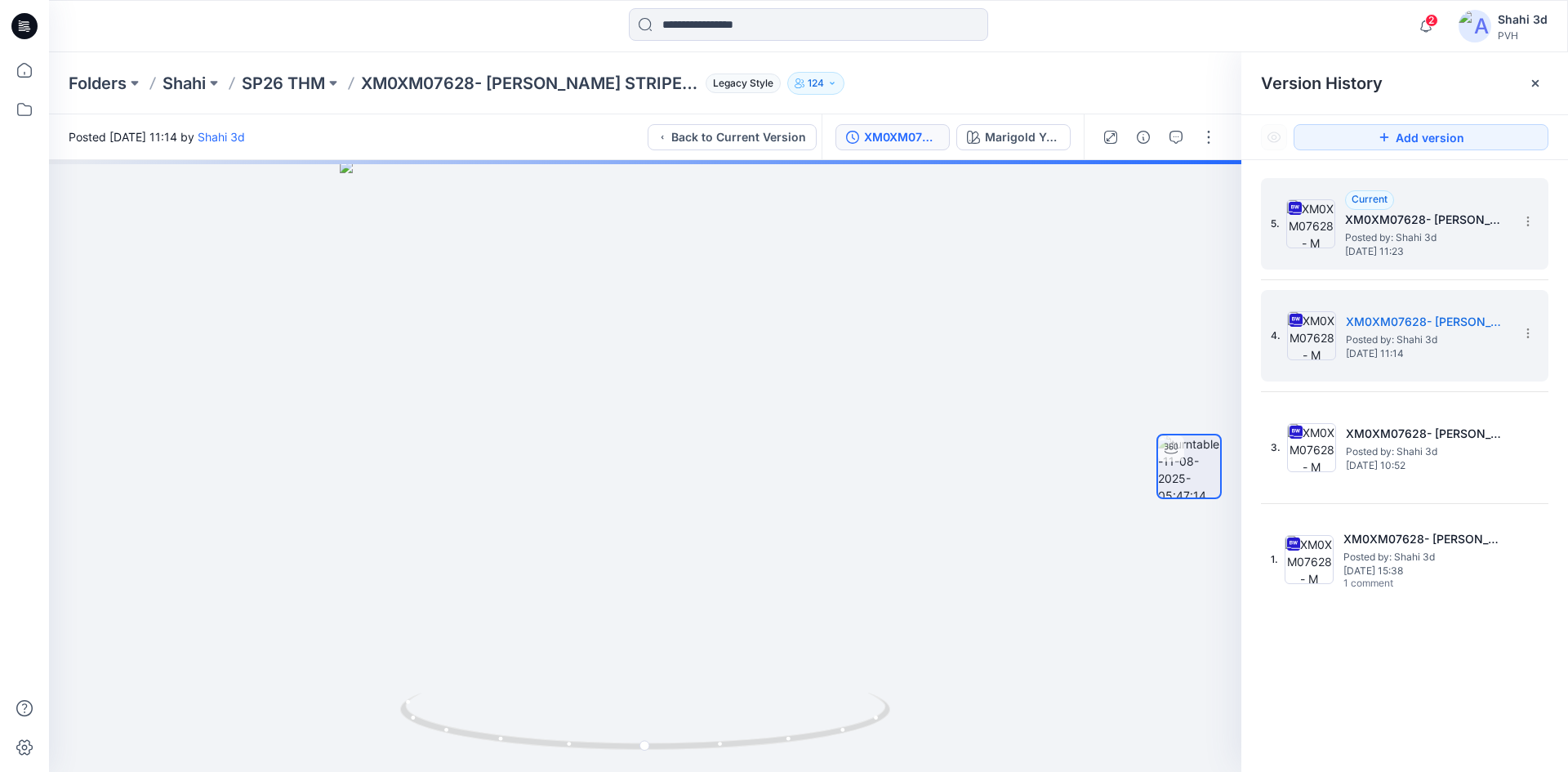
click at [1417, 228] on h5 "XM0XM07628- [PERSON_NAME] STRIPE LS RUGBY POLO" at bounding box center [1426, 220] width 163 height 20
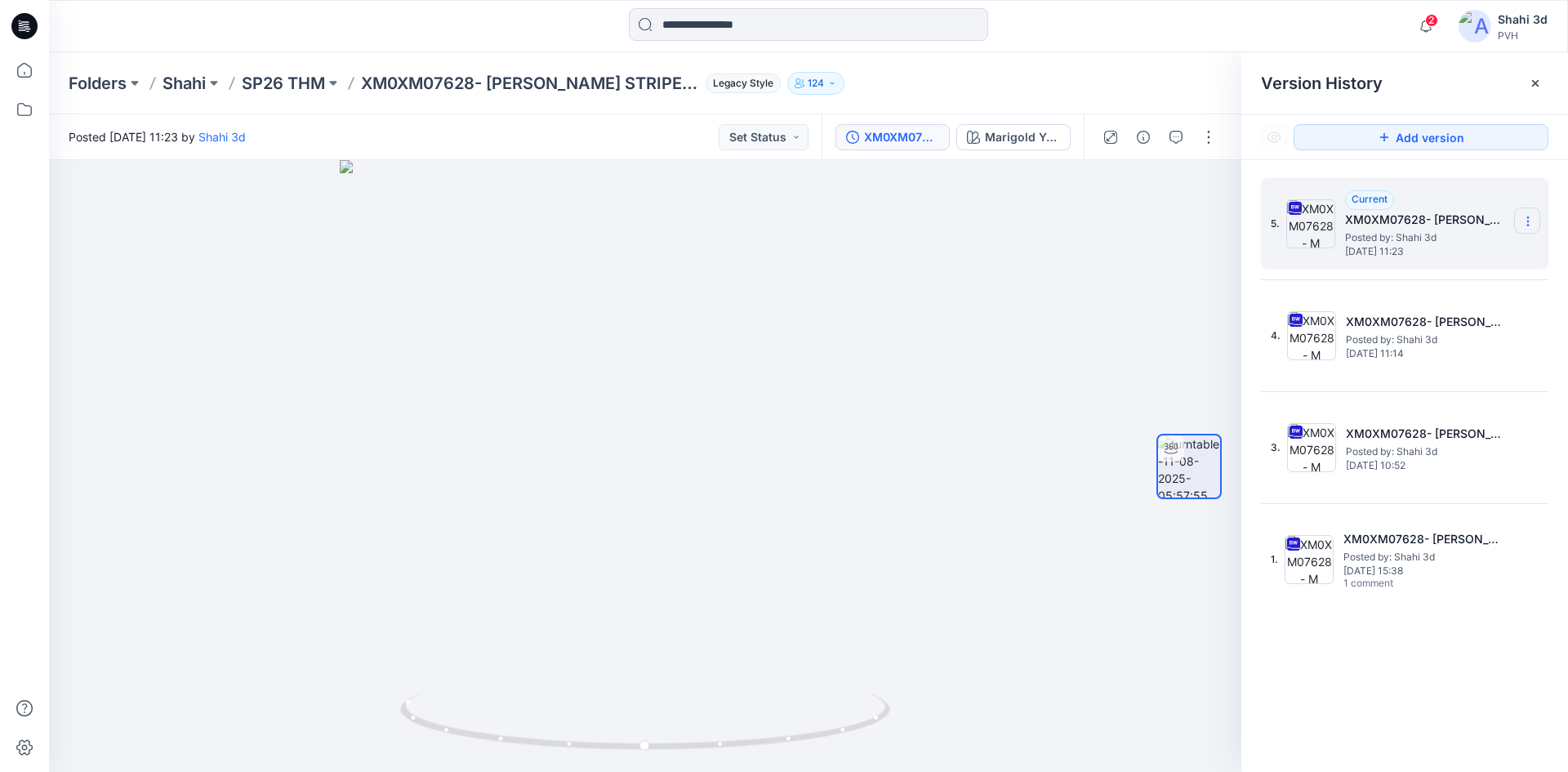
click at [1526, 213] on section at bounding box center [1527, 221] width 26 height 26
click at [1406, 357] on span "Delete Version" at bounding box center [1415, 359] width 76 height 20
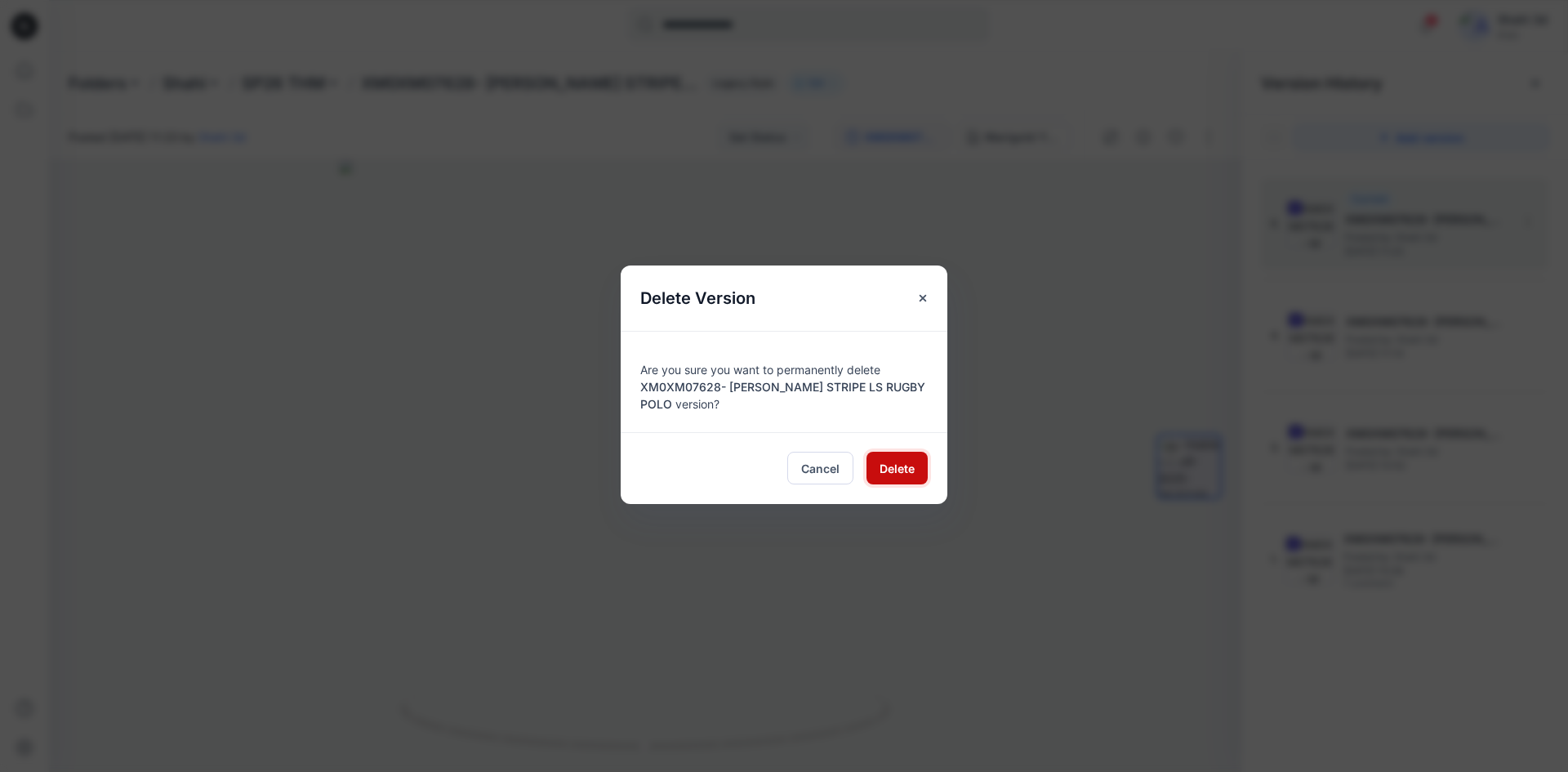
click at [909, 467] on span "Delete" at bounding box center [896, 468] width 35 height 17
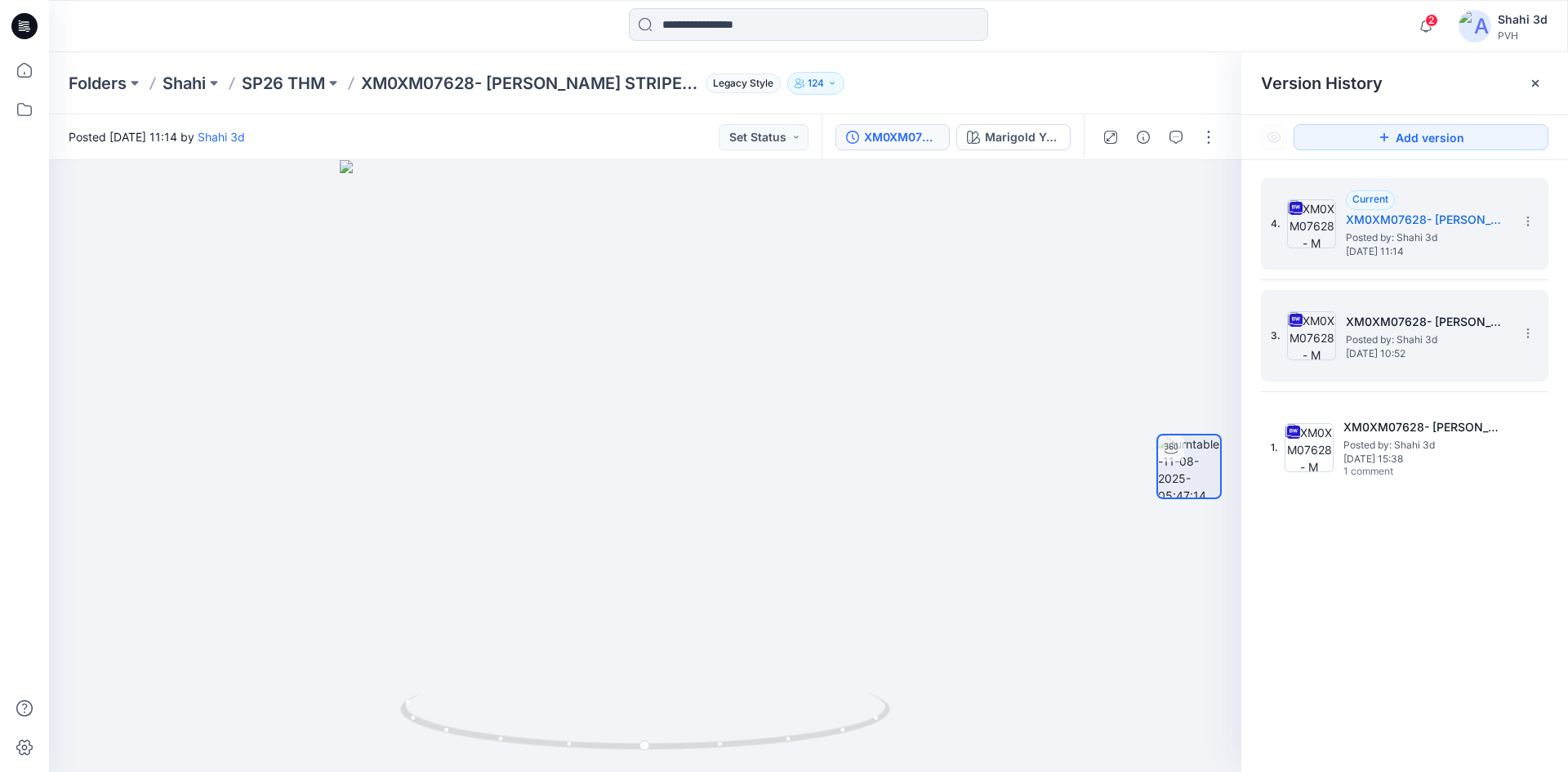
click at [1415, 344] on span "Posted by: Shahi 3d" at bounding box center [1427, 340] width 163 height 16
click at [1389, 243] on span "Posted by: Shahi 3d" at bounding box center [1427, 238] width 163 height 16
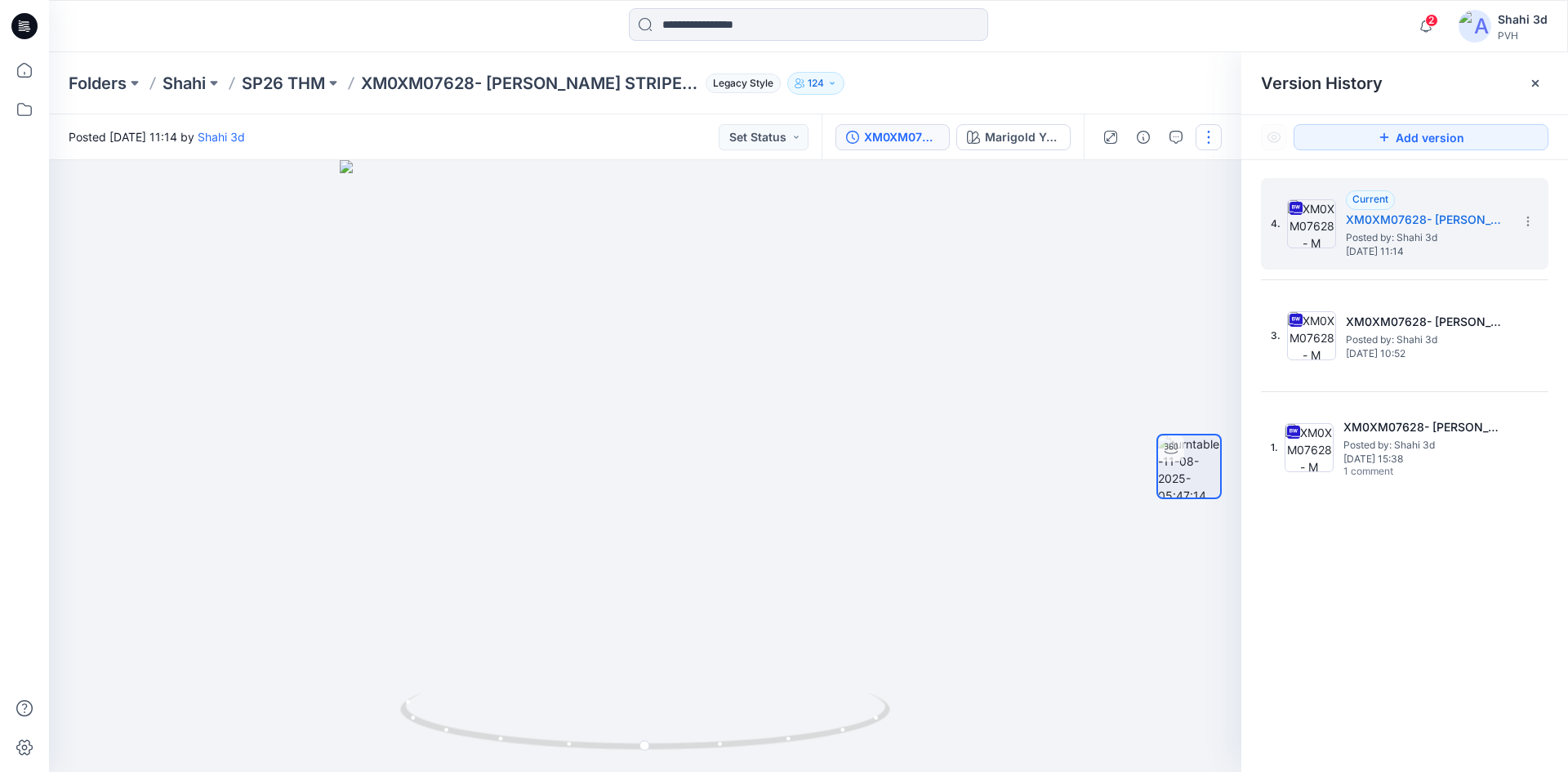
click at [1212, 135] on button "button" at bounding box center [1209, 137] width 26 height 26
click at [1097, 176] on p "Edit" at bounding box center [1104, 175] width 21 height 17
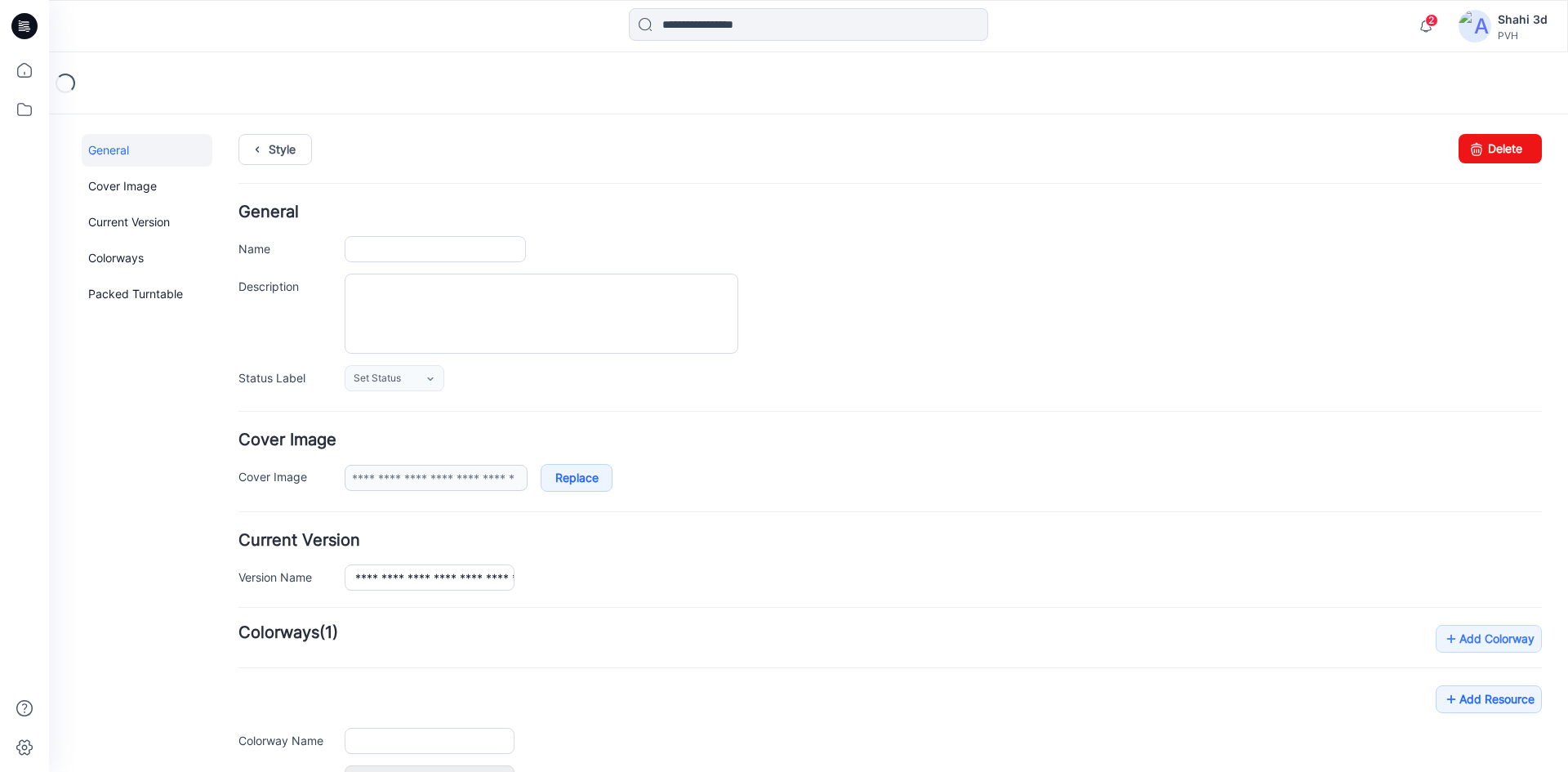
type input "**********"
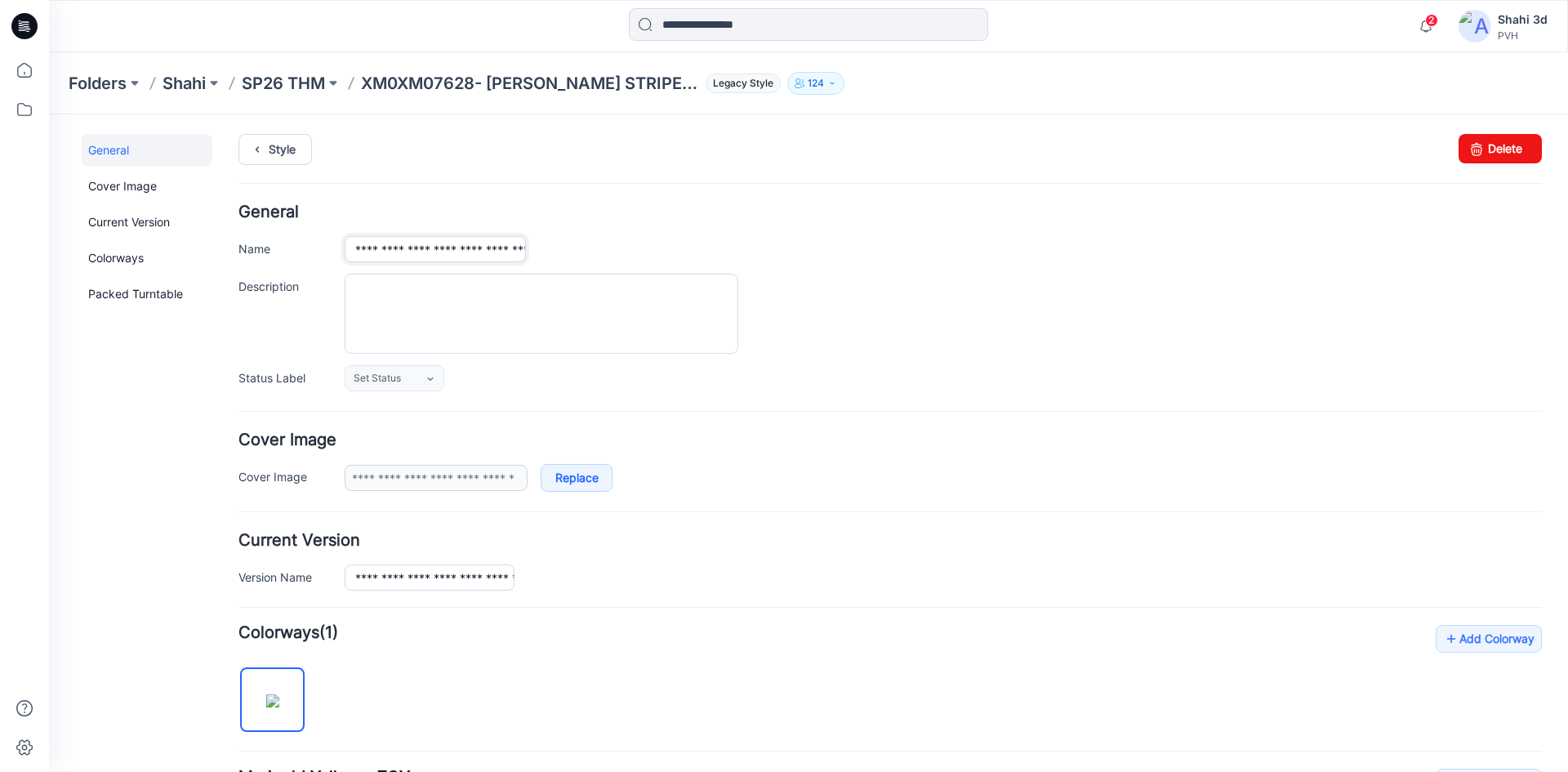
scroll to position [0, 98]
drag, startPoint x: 438, startPoint y: 251, endPoint x: 753, endPoint y: 255, distance: 315.0
click at [753, 255] on div "**********" at bounding box center [943, 249] width 1197 height 26
click at [496, 297] on textarea "Description" at bounding box center [541, 314] width 394 height 80
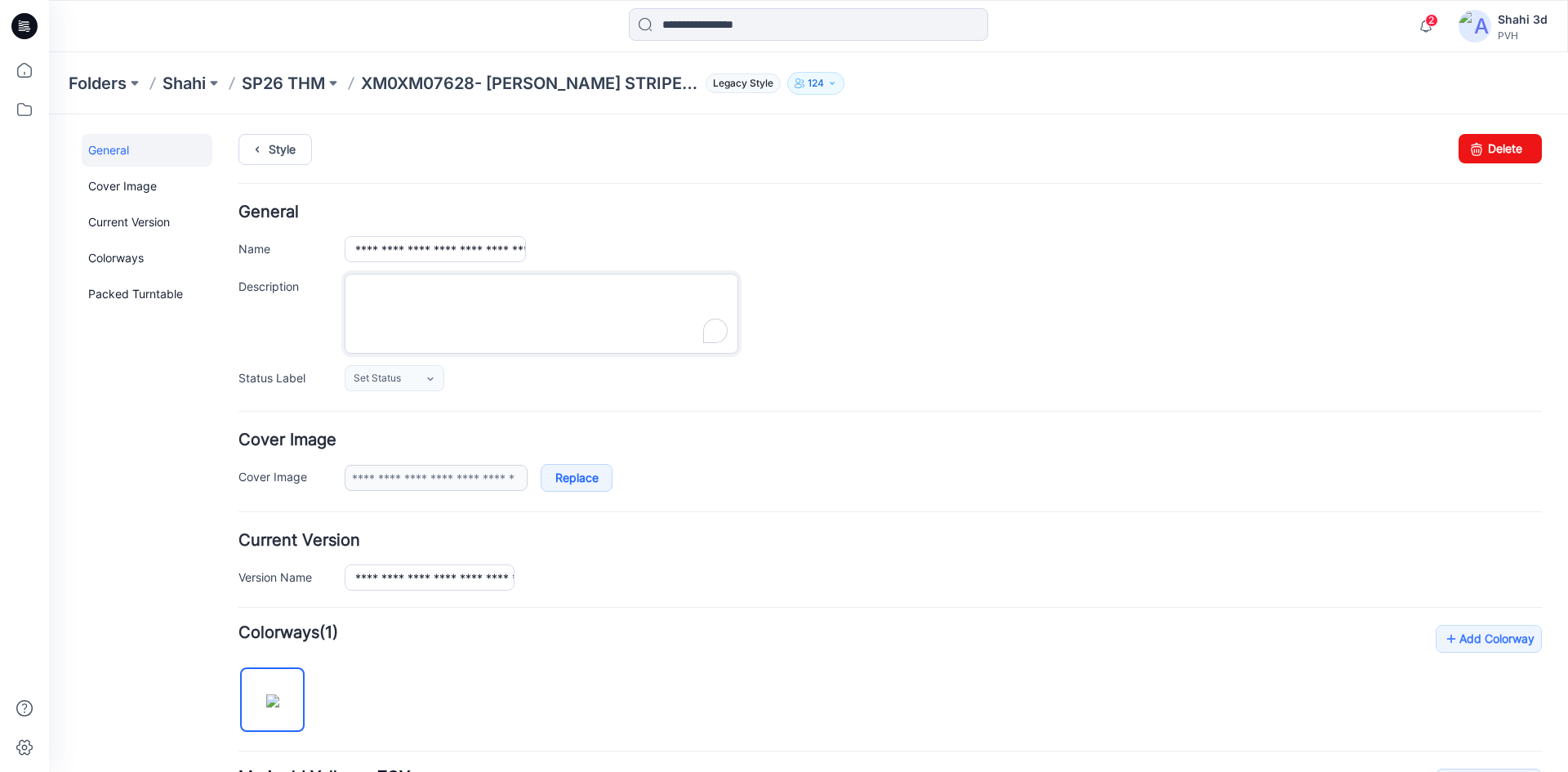
paste textarea "**********"
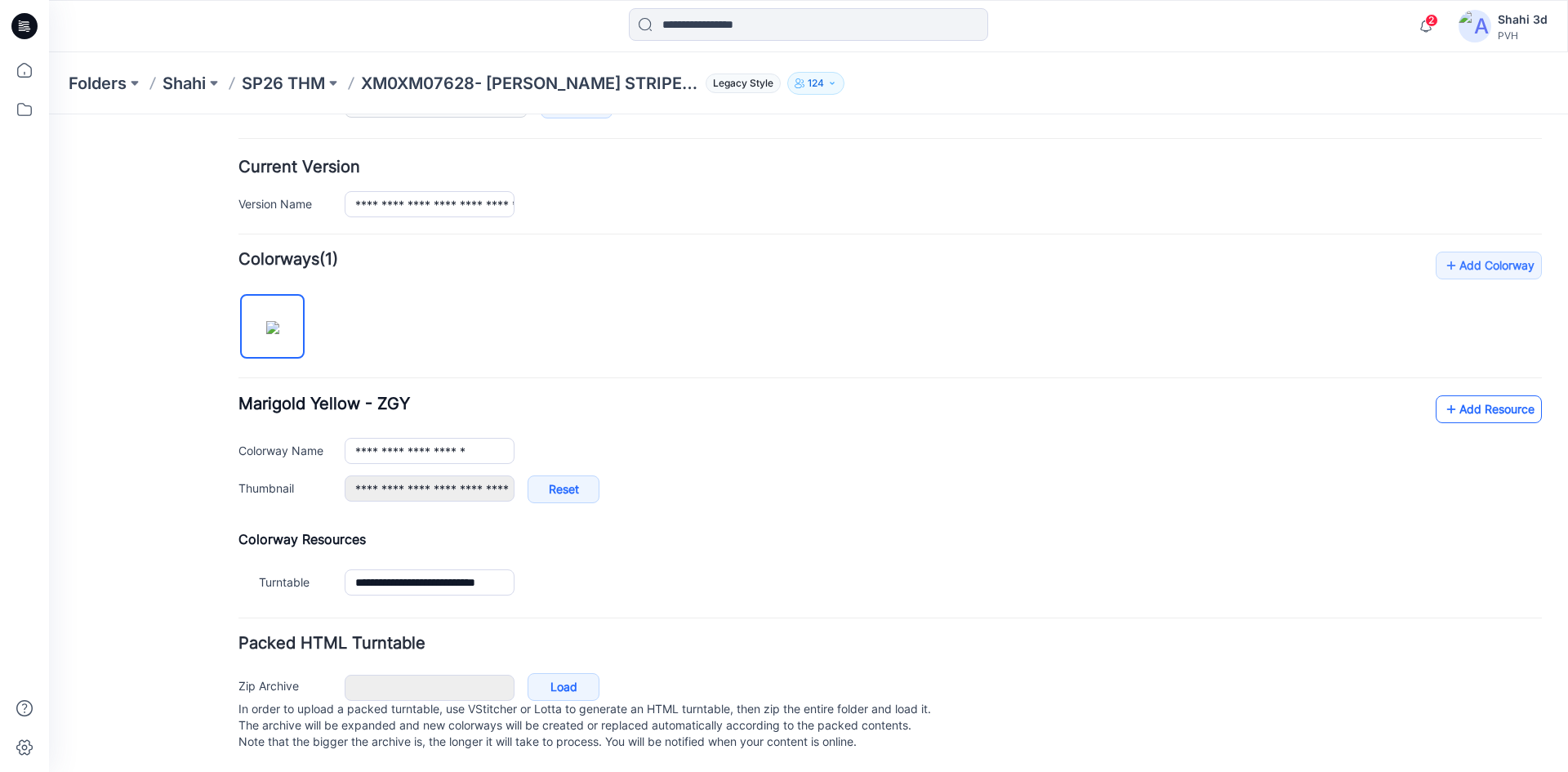
type textarea "**********"
click at [1475, 395] on link "Add Resource" at bounding box center [1488, 409] width 106 height 28
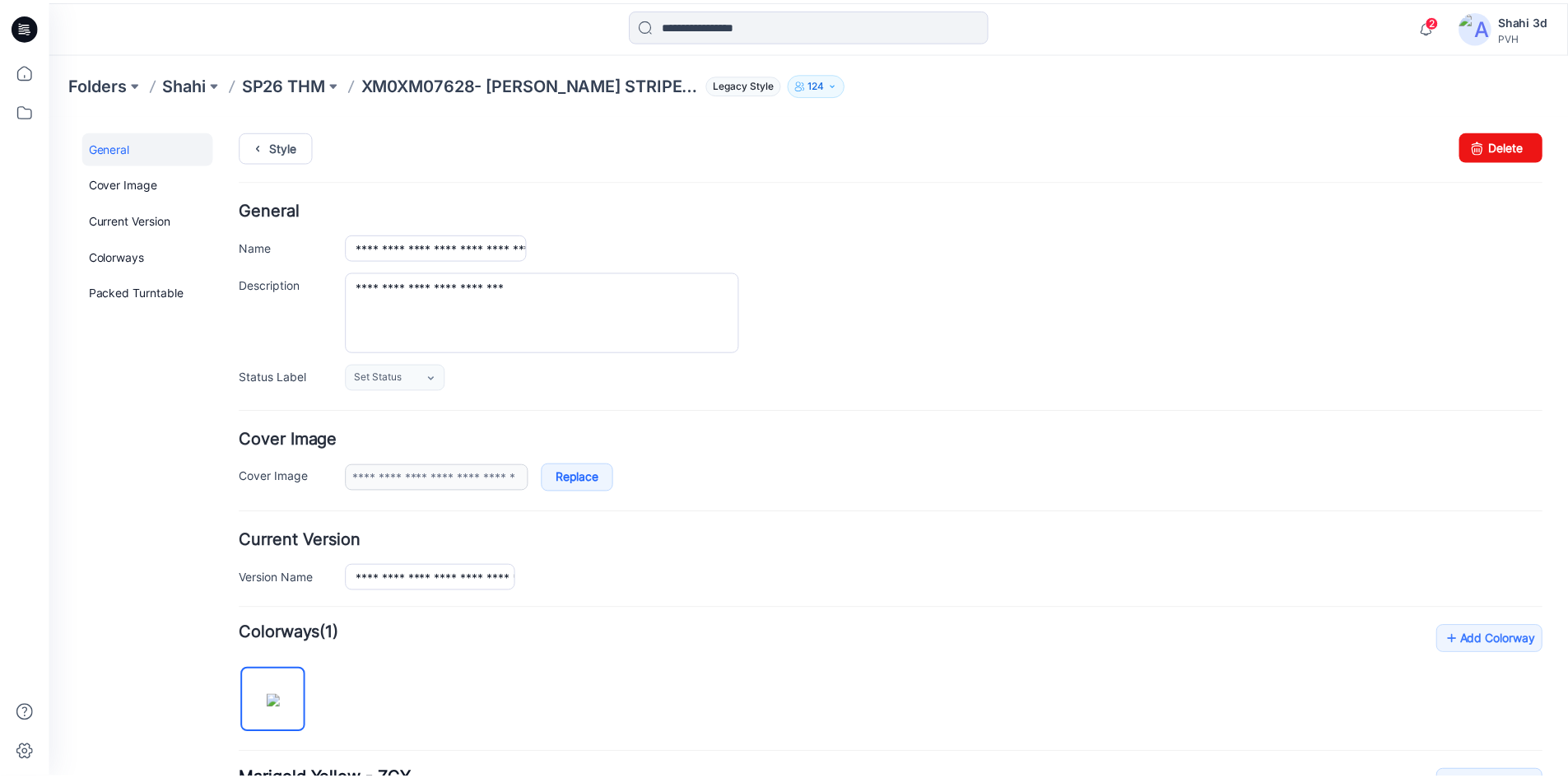
scroll to position [0, 0]
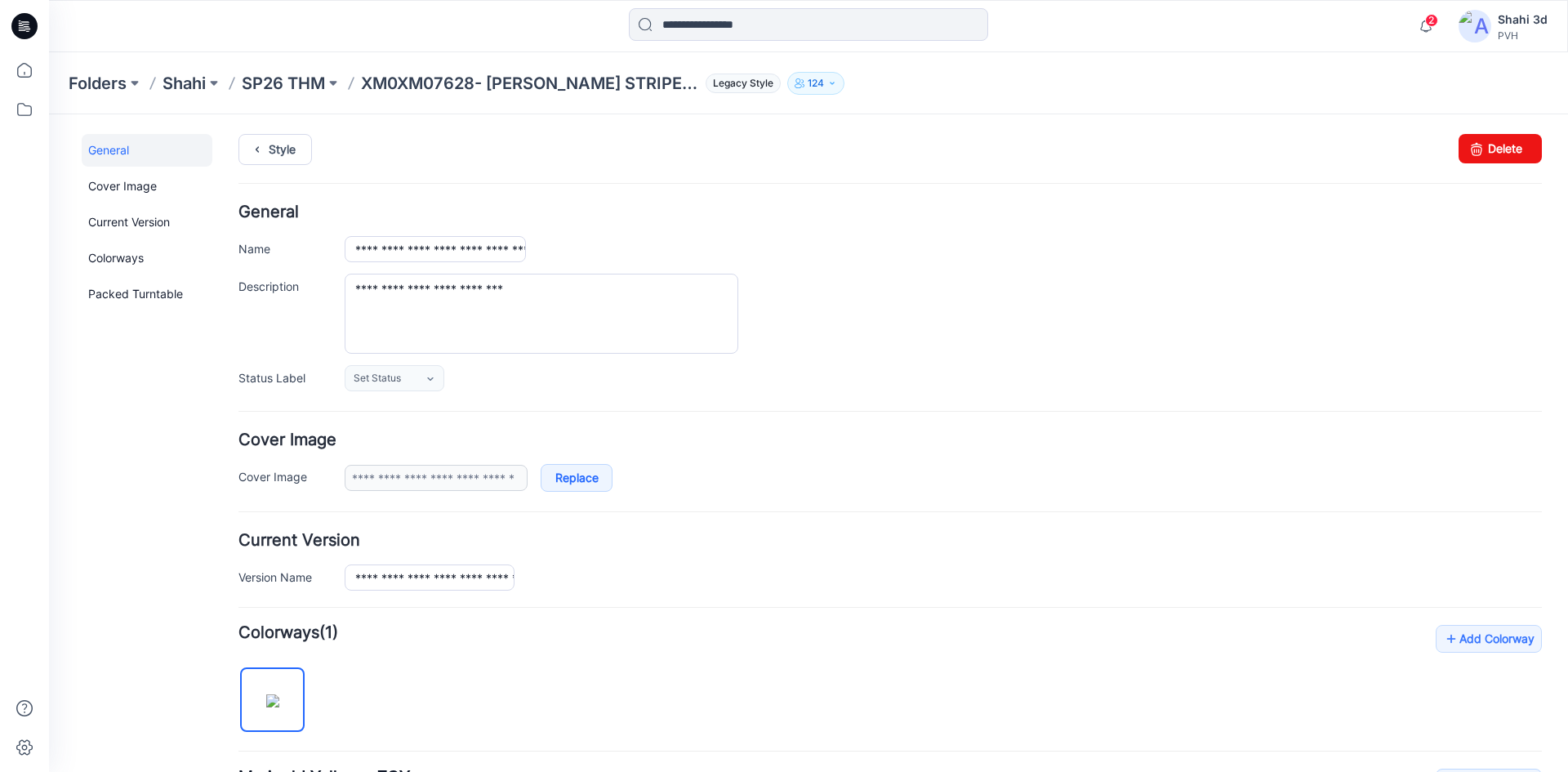
click at [29, 26] on icon at bounding box center [25, 26] width 26 height 26
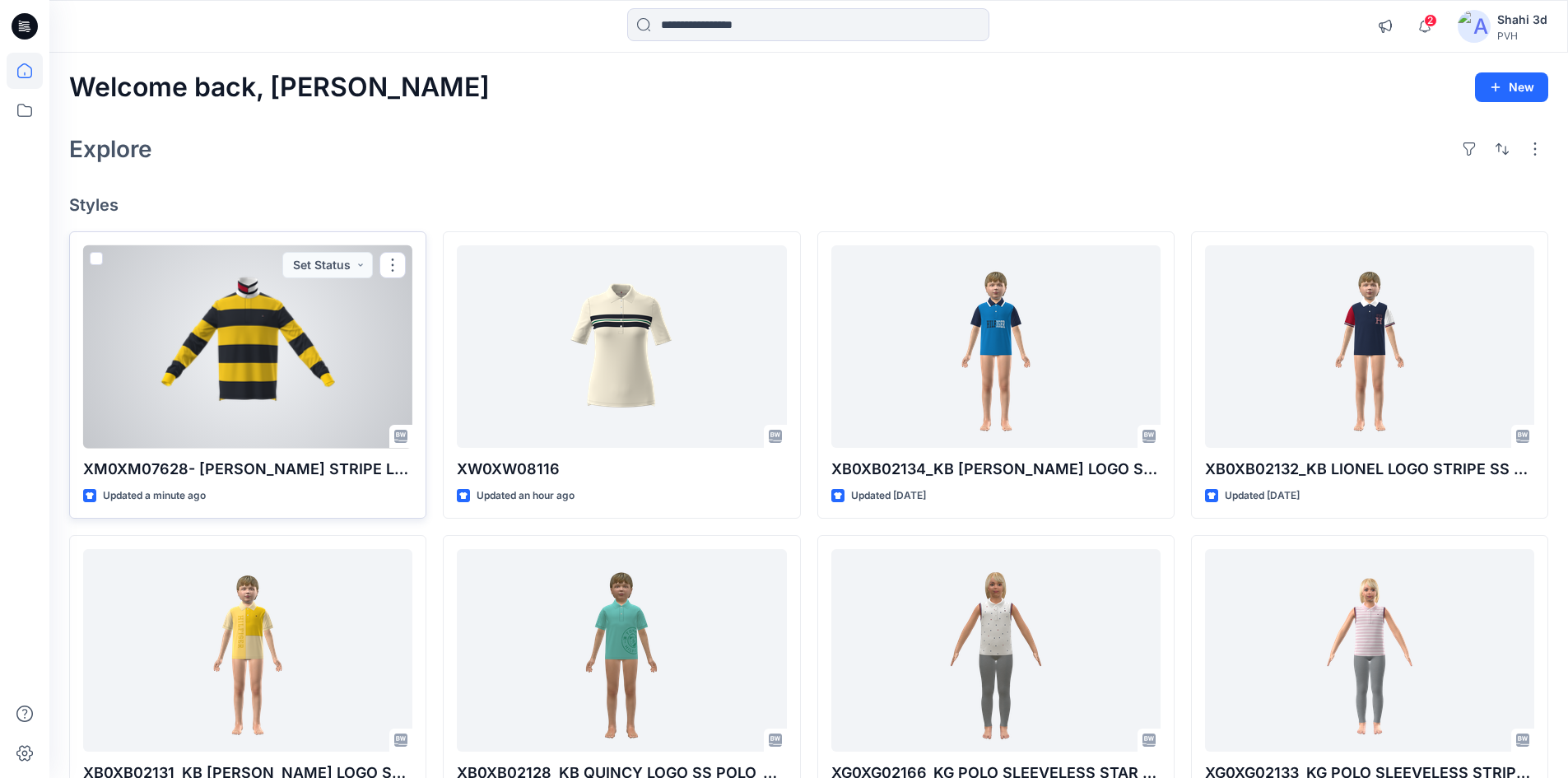
click at [265, 348] on div at bounding box center [248, 347] width 329 height 203
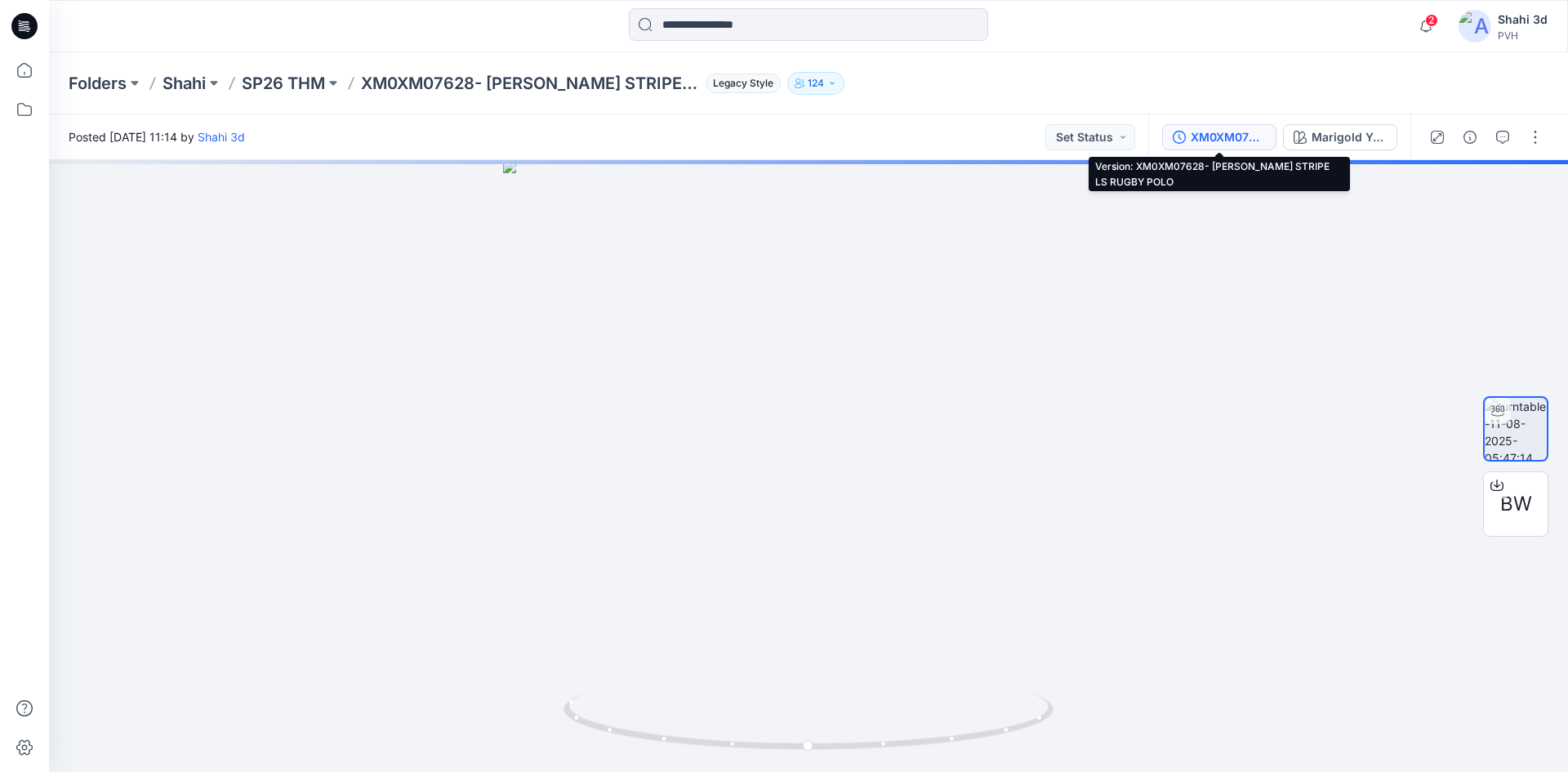
click at [1238, 138] on div "XM0XM07628- [PERSON_NAME] STRIPE LS RUGBY POLO" at bounding box center [1228, 137] width 75 height 18
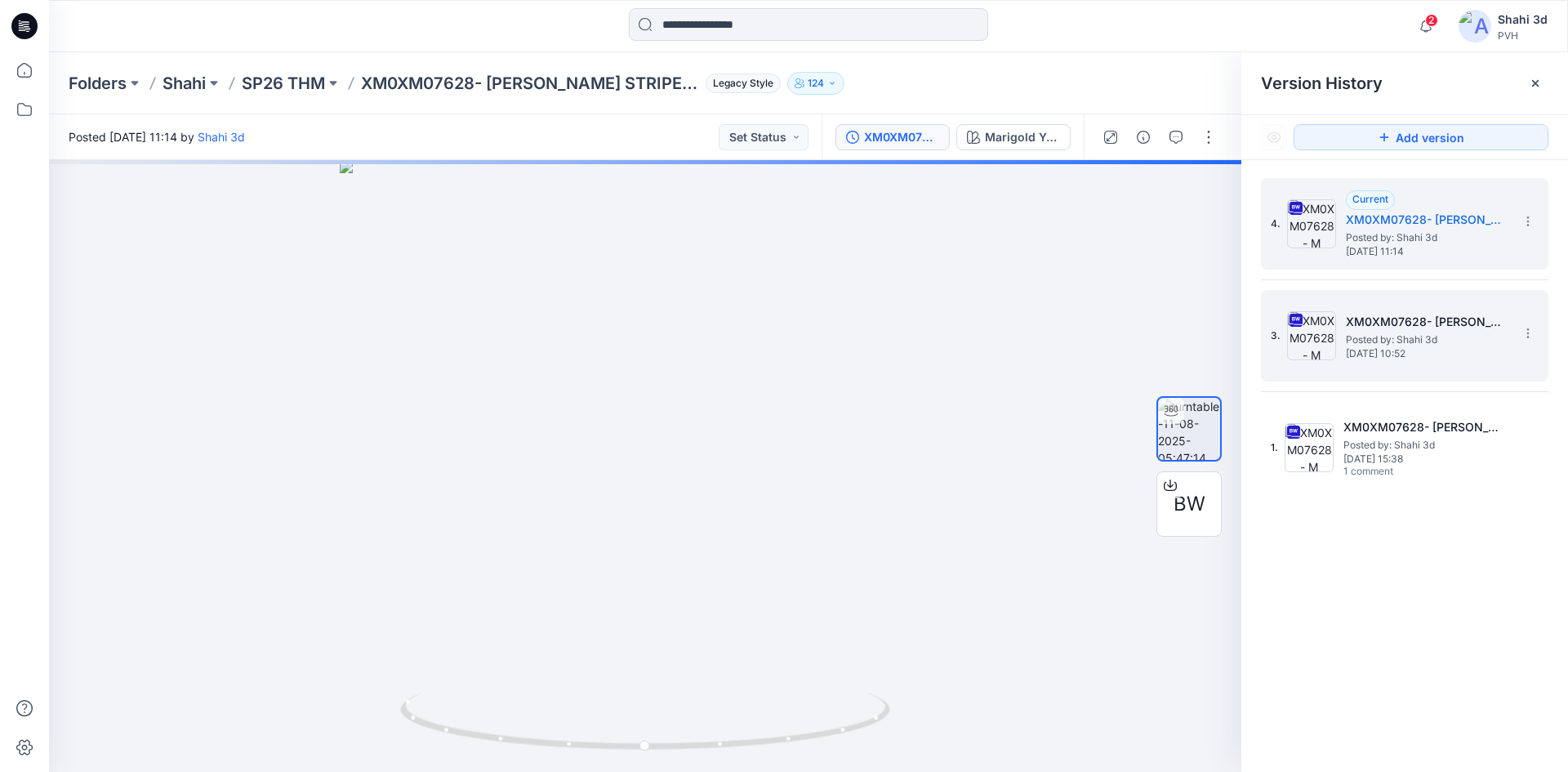
click at [1431, 321] on h5 "XM0XM07628- [PERSON_NAME] STRIPE LS RUGBY POLO" at bounding box center [1427, 322] width 163 height 20
click at [1411, 232] on span "Posted by: Shahi 3d" at bounding box center [1427, 238] width 163 height 16
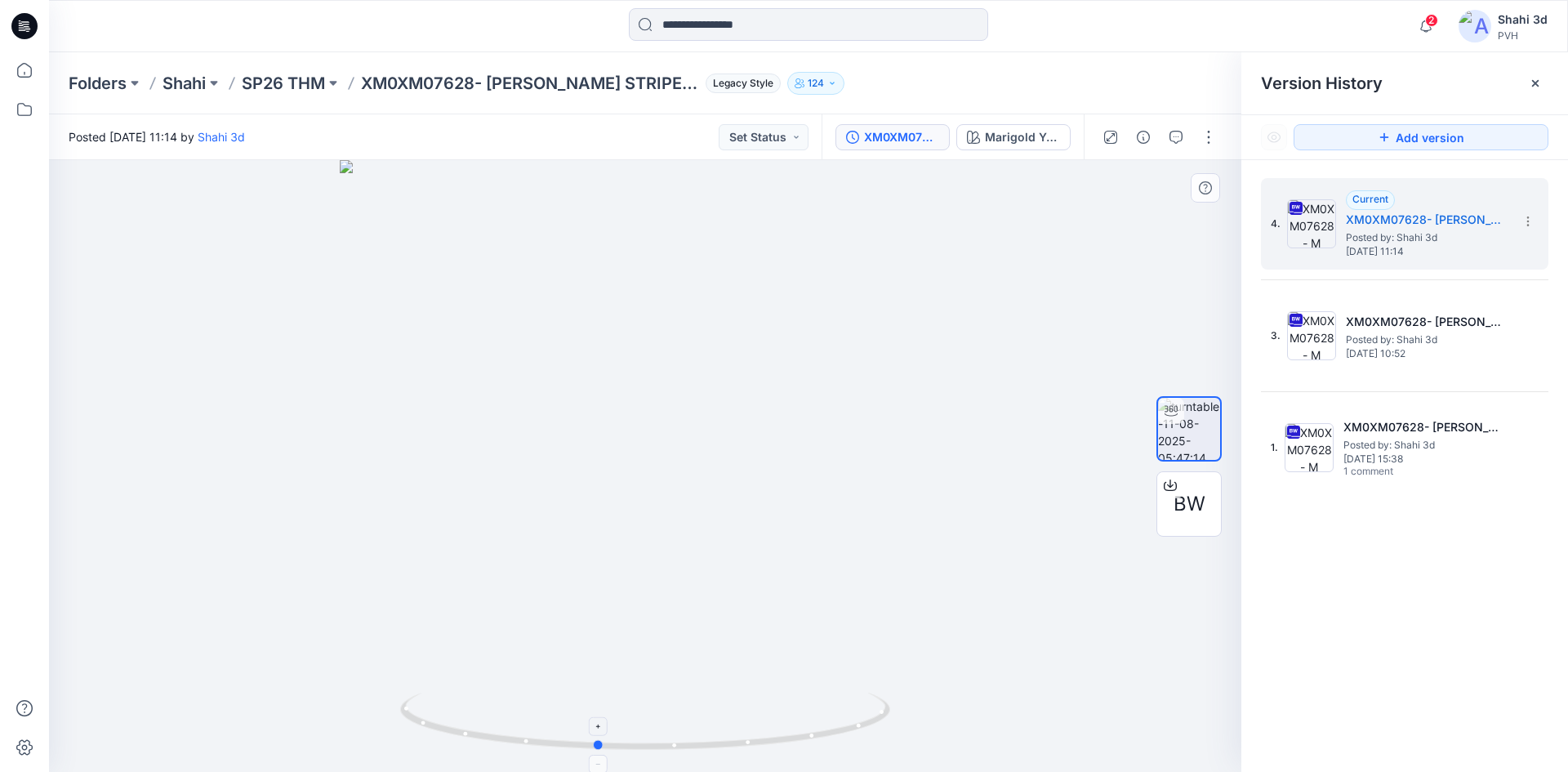
drag, startPoint x: 672, startPoint y: 747, endPoint x: 624, endPoint y: 742, distance: 48.3
click at [624, 742] on icon at bounding box center [647, 723] width 494 height 62
click at [1023, 660] on div at bounding box center [645, 466] width 1192 height 612
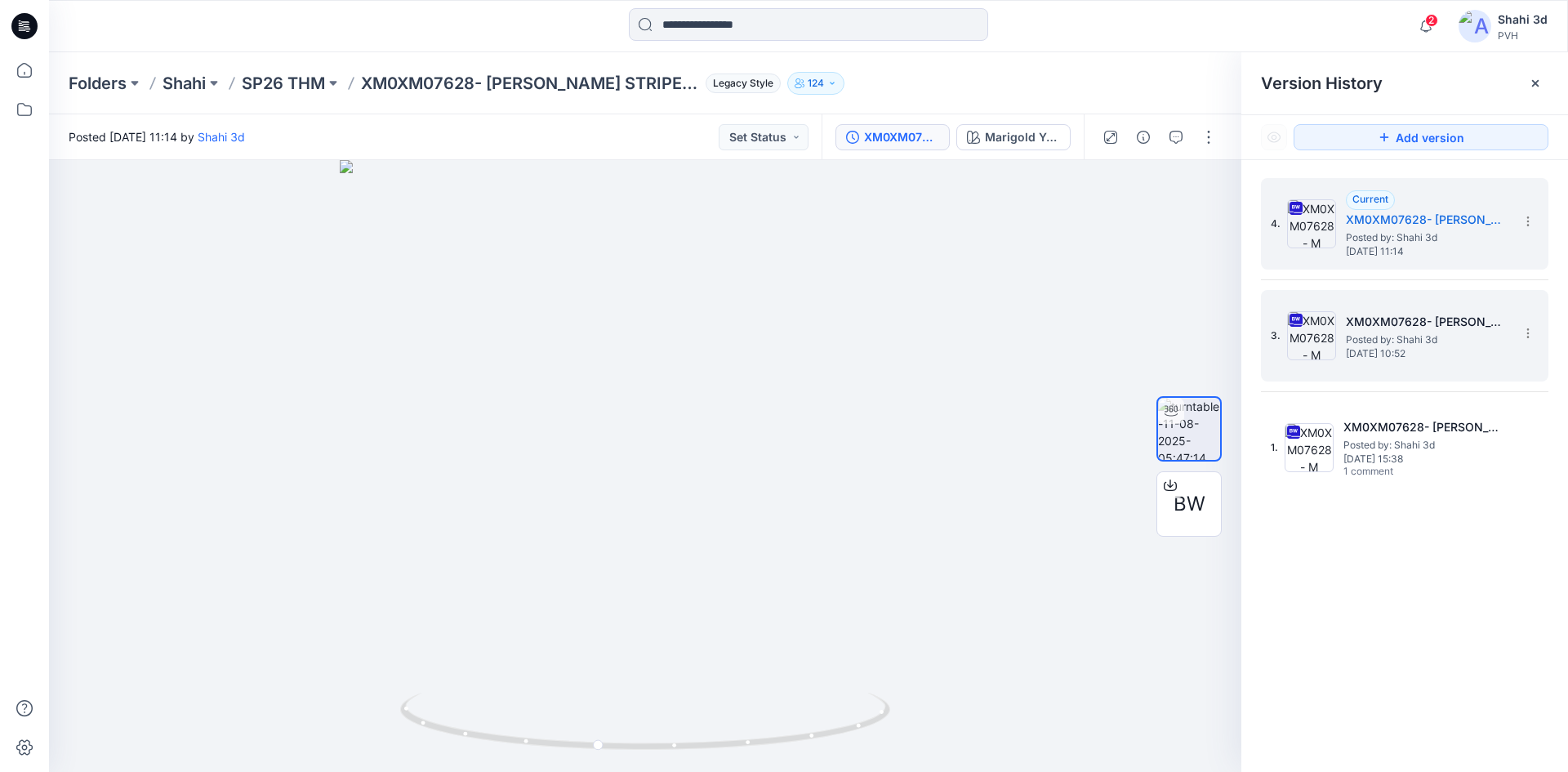
click at [1380, 327] on h5 "XM0XM07628- [PERSON_NAME] STRIPE LS RUGBY POLO" at bounding box center [1427, 322] width 163 height 20
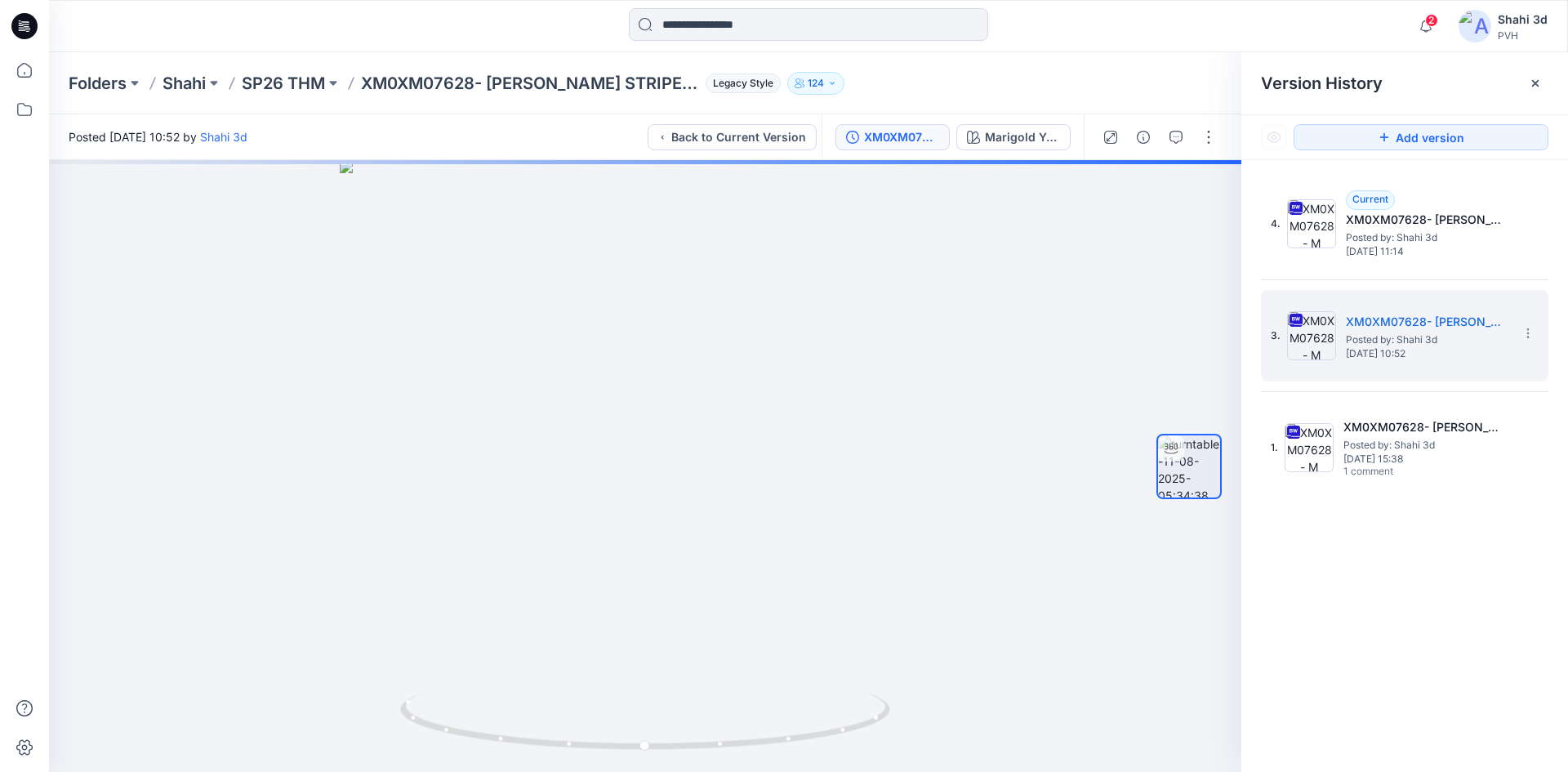
click at [20, 25] on icon at bounding box center [21, 25] width 5 height 1
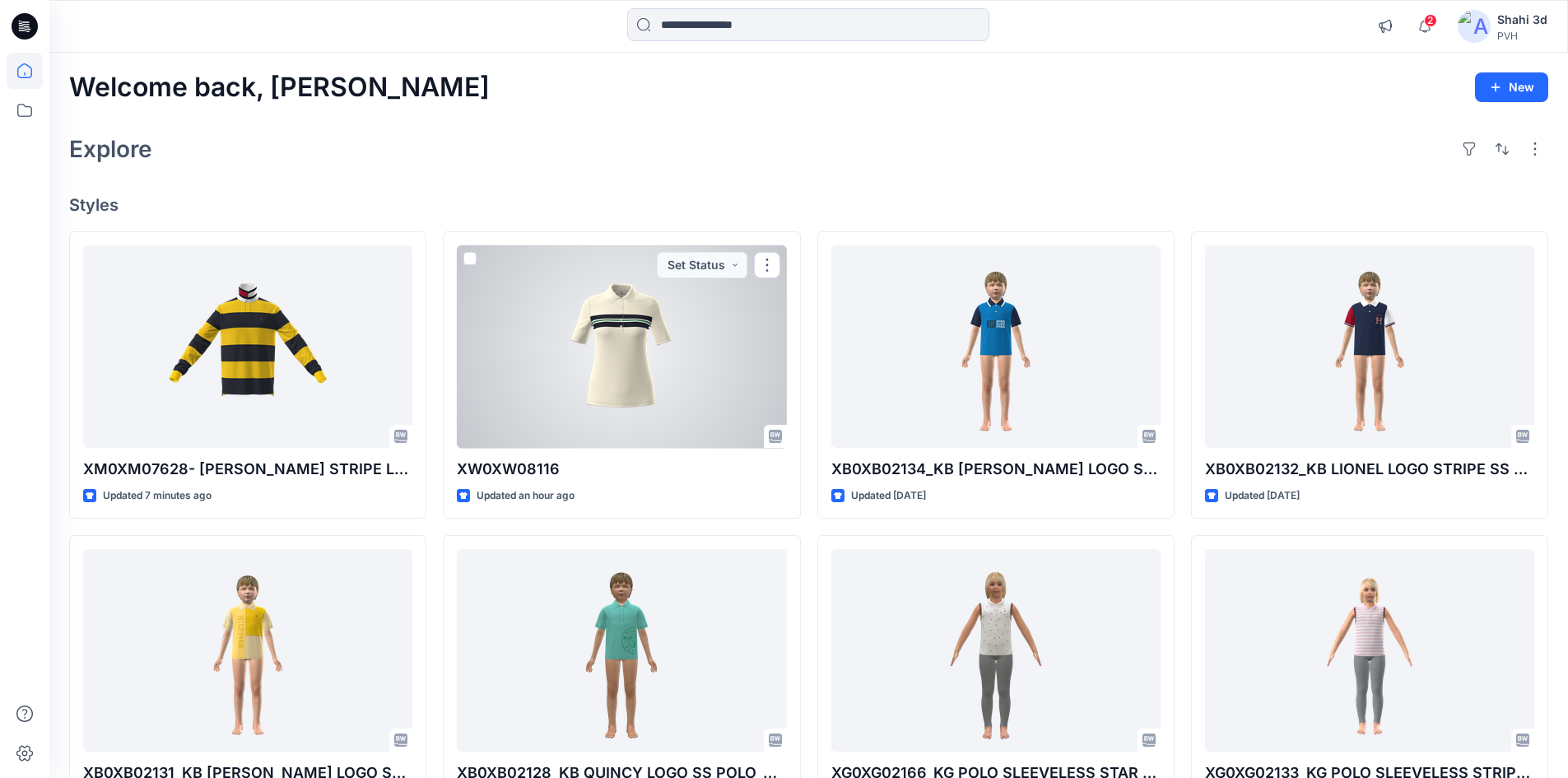
click at [565, 358] on div at bounding box center [622, 347] width 329 height 203
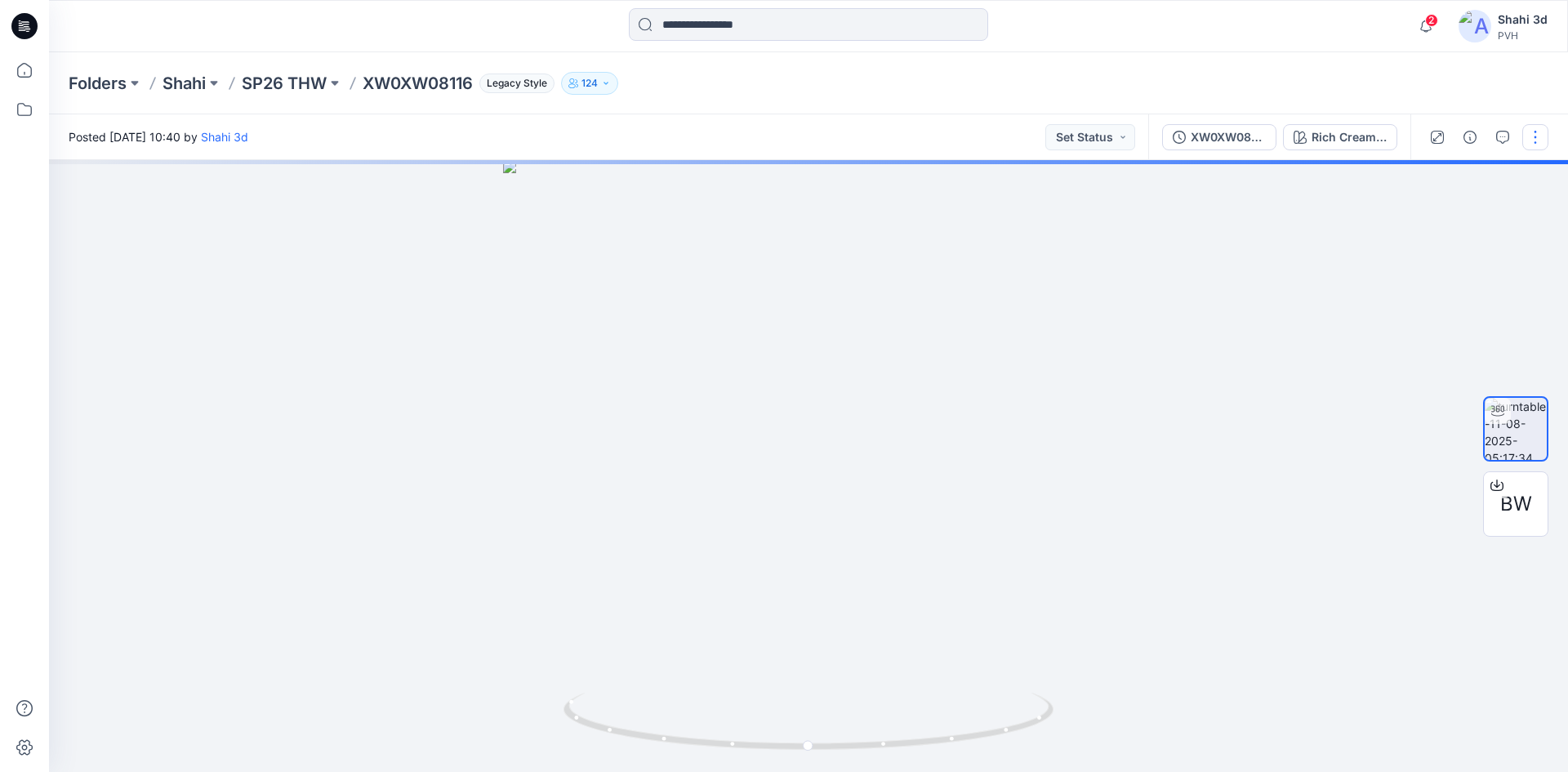
click at [1539, 138] on button "button" at bounding box center [1535, 137] width 26 height 26
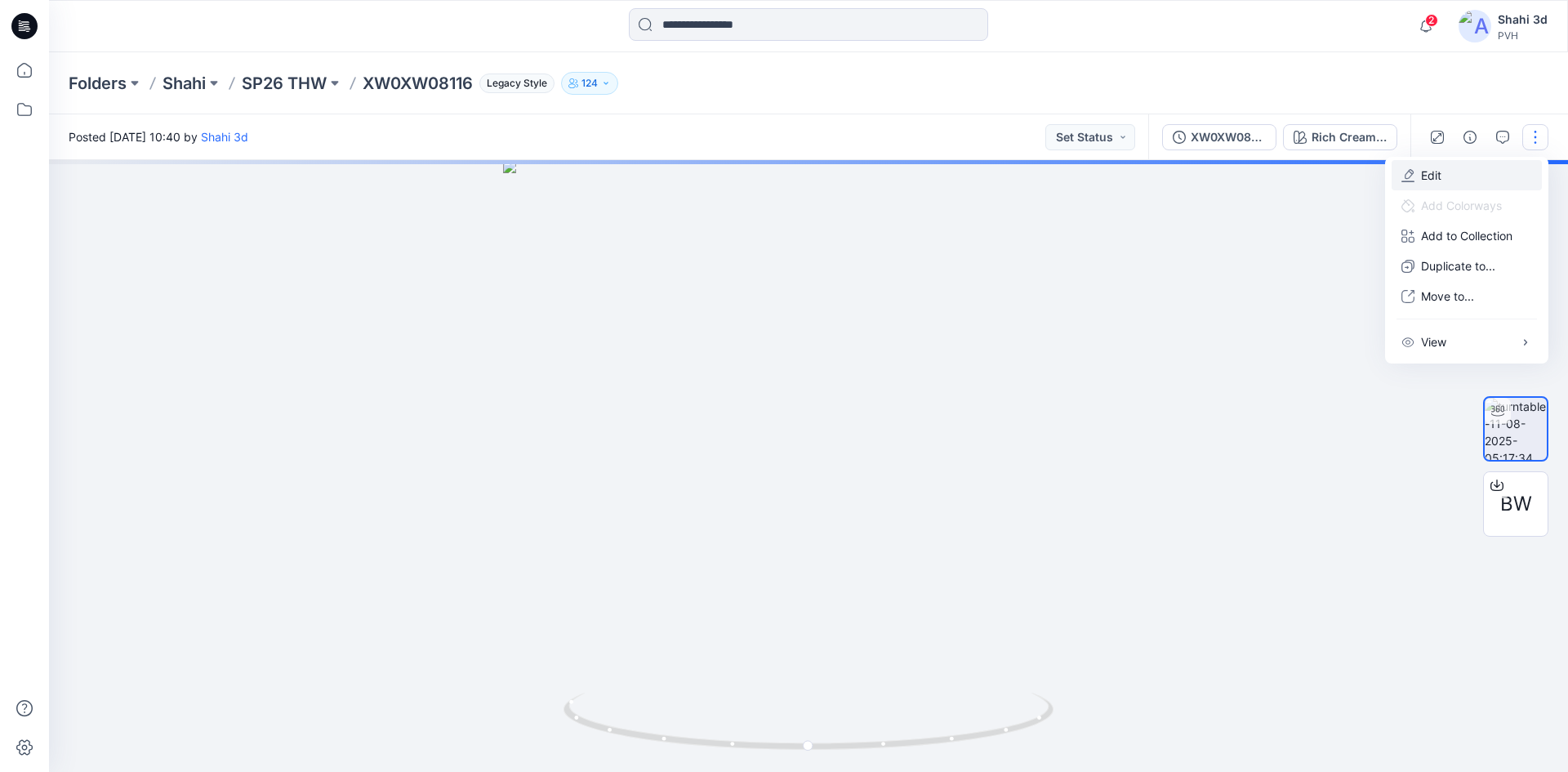
click at [1427, 175] on p "Edit" at bounding box center [1431, 175] width 21 height 17
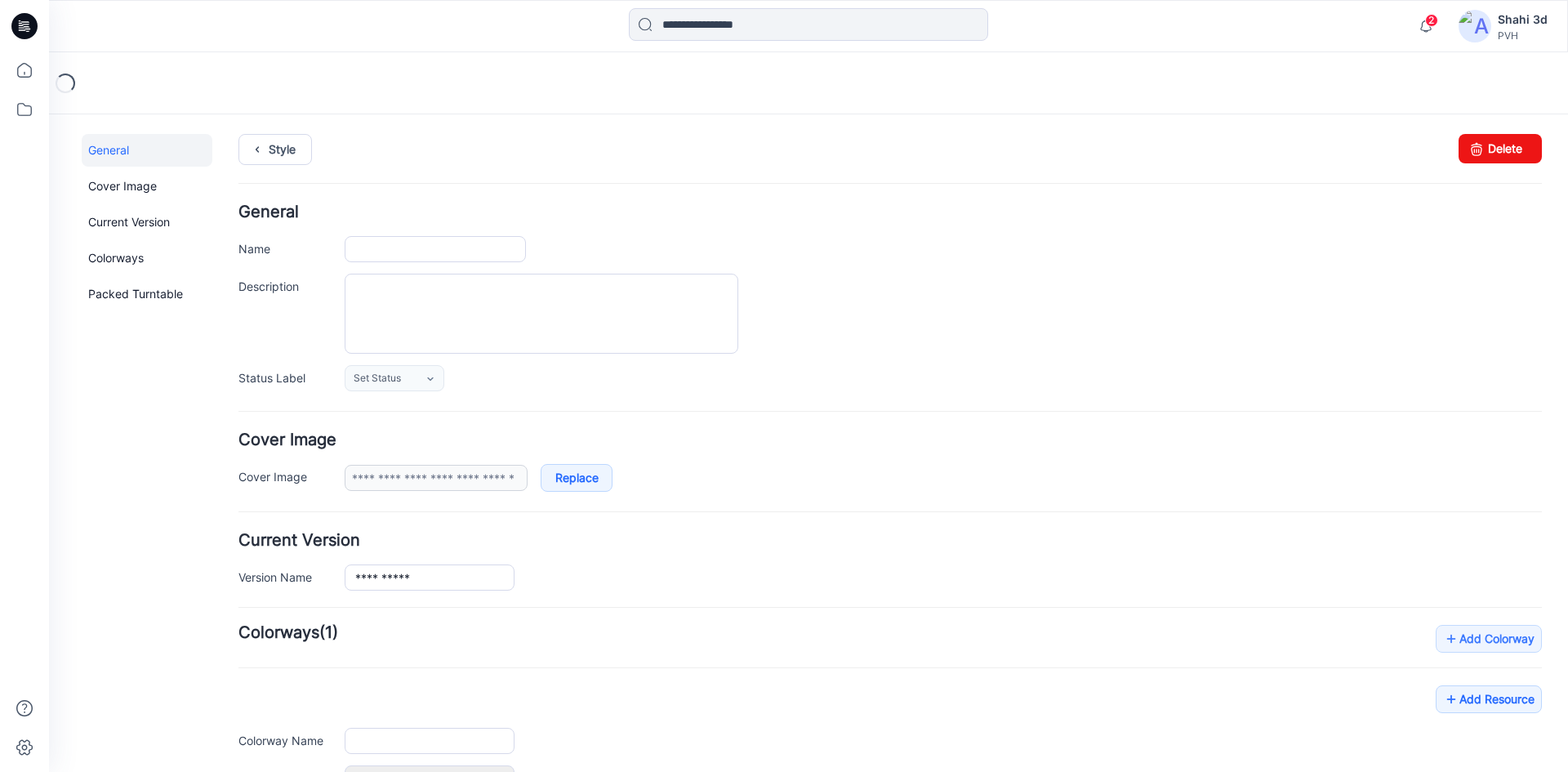
type input "**********"
type textarea "**********"
type input "**********"
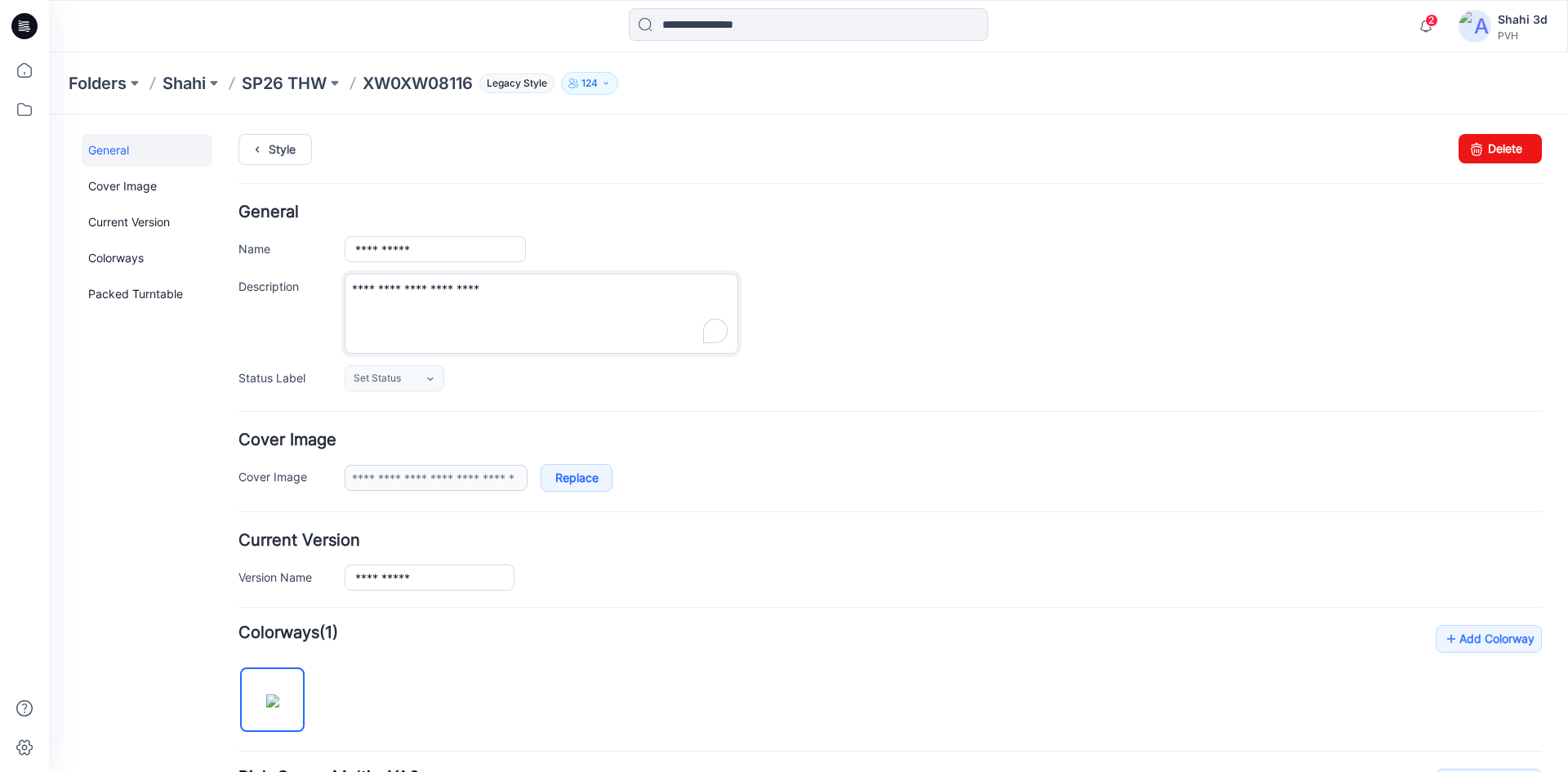
drag, startPoint x: 408, startPoint y: 291, endPoint x: 327, endPoint y: 290, distance: 81.0
click at [327, 290] on div "**********" at bounding box center [890, 314] width 1303 height 80
click at [438, 245] on input "**********" at bounding box center [435, 249] width 181 height 26
paste input "**********"
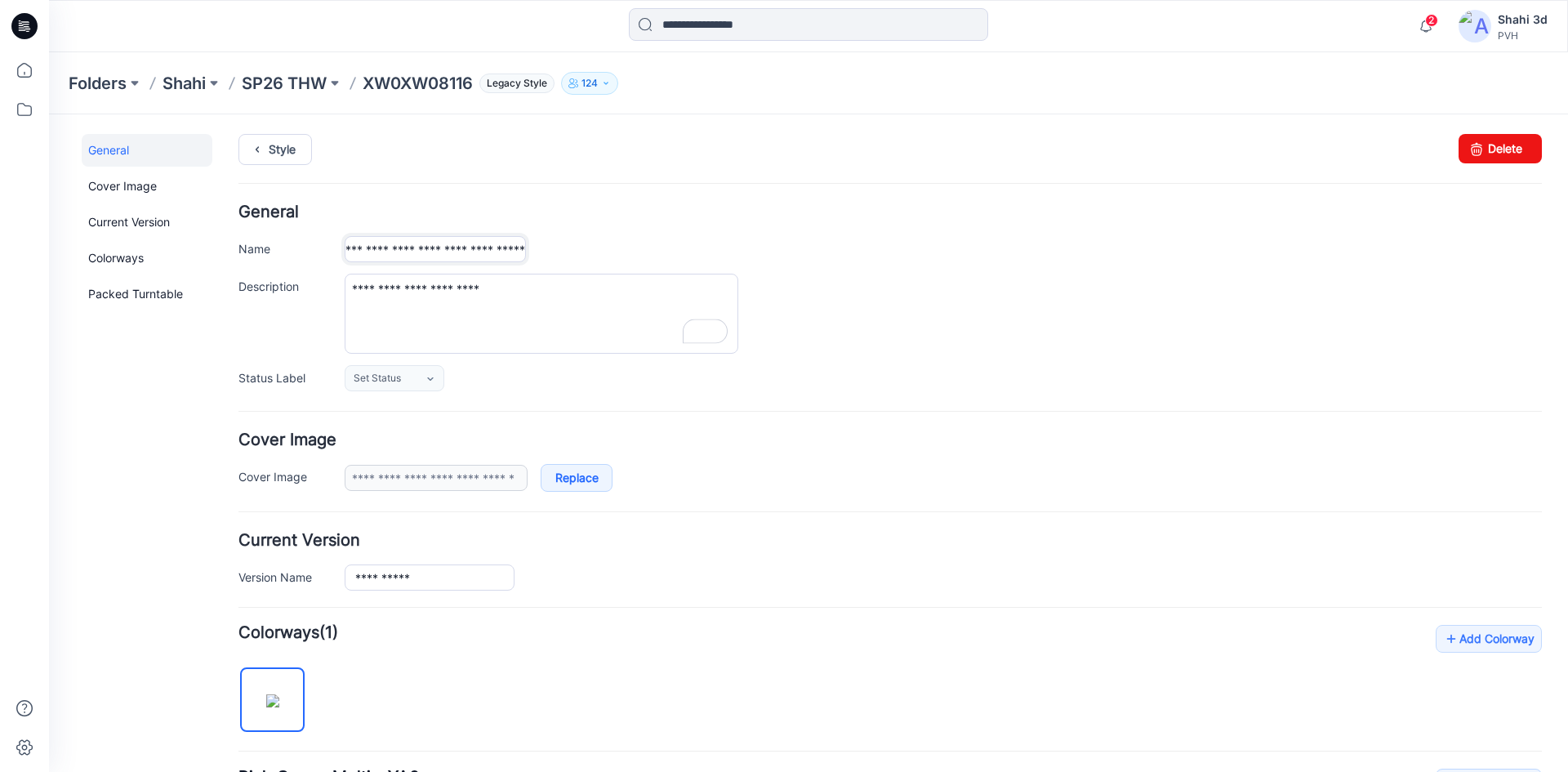
type input "**********"
click at [800, 253] on div "**********" at bounding box center [943, 249] width 1197 height 26
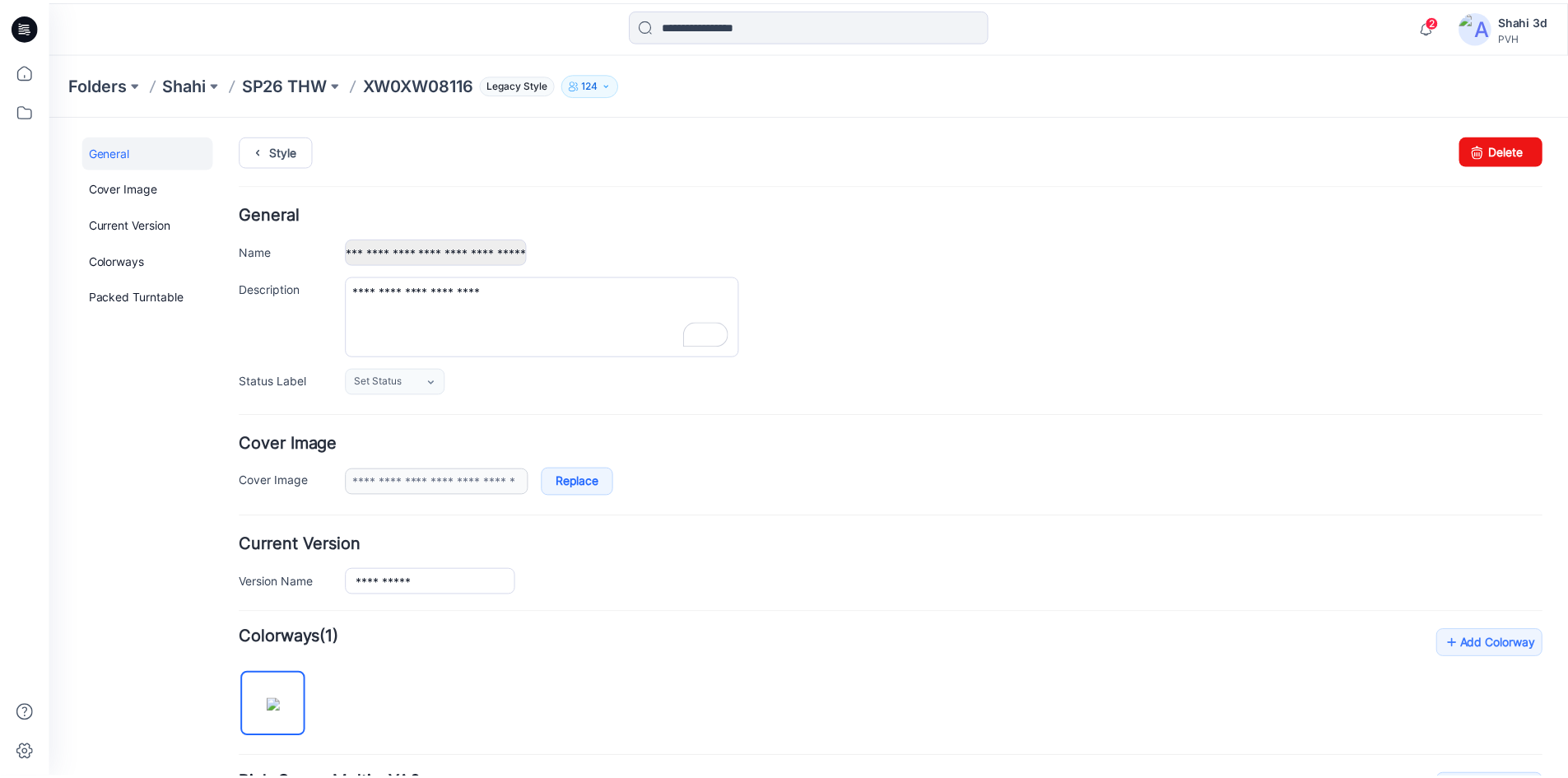
scroll to position [0, 0]
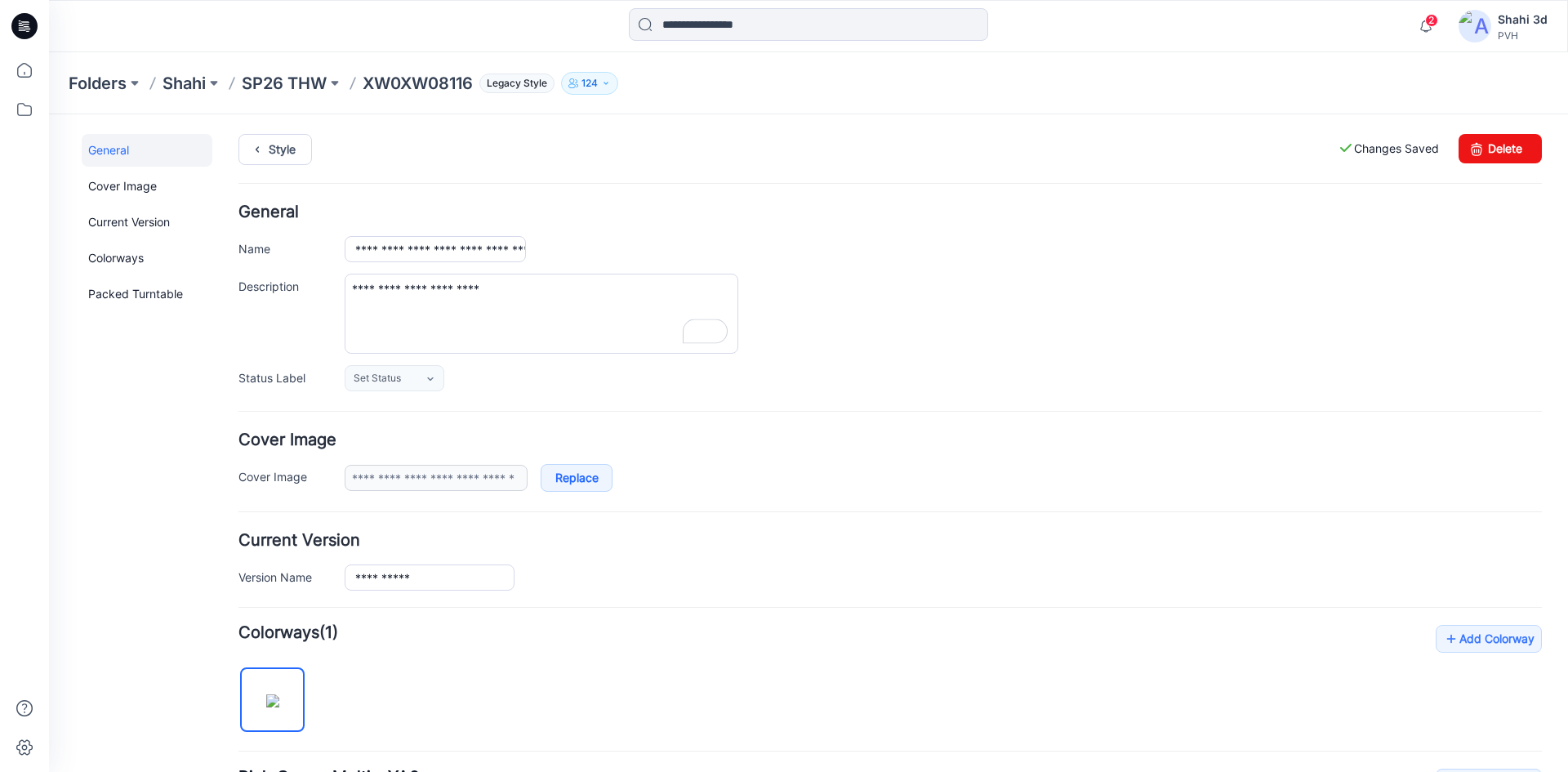
click at [25, 32] on icon at bounding box center [25, 26] width 26 height 26
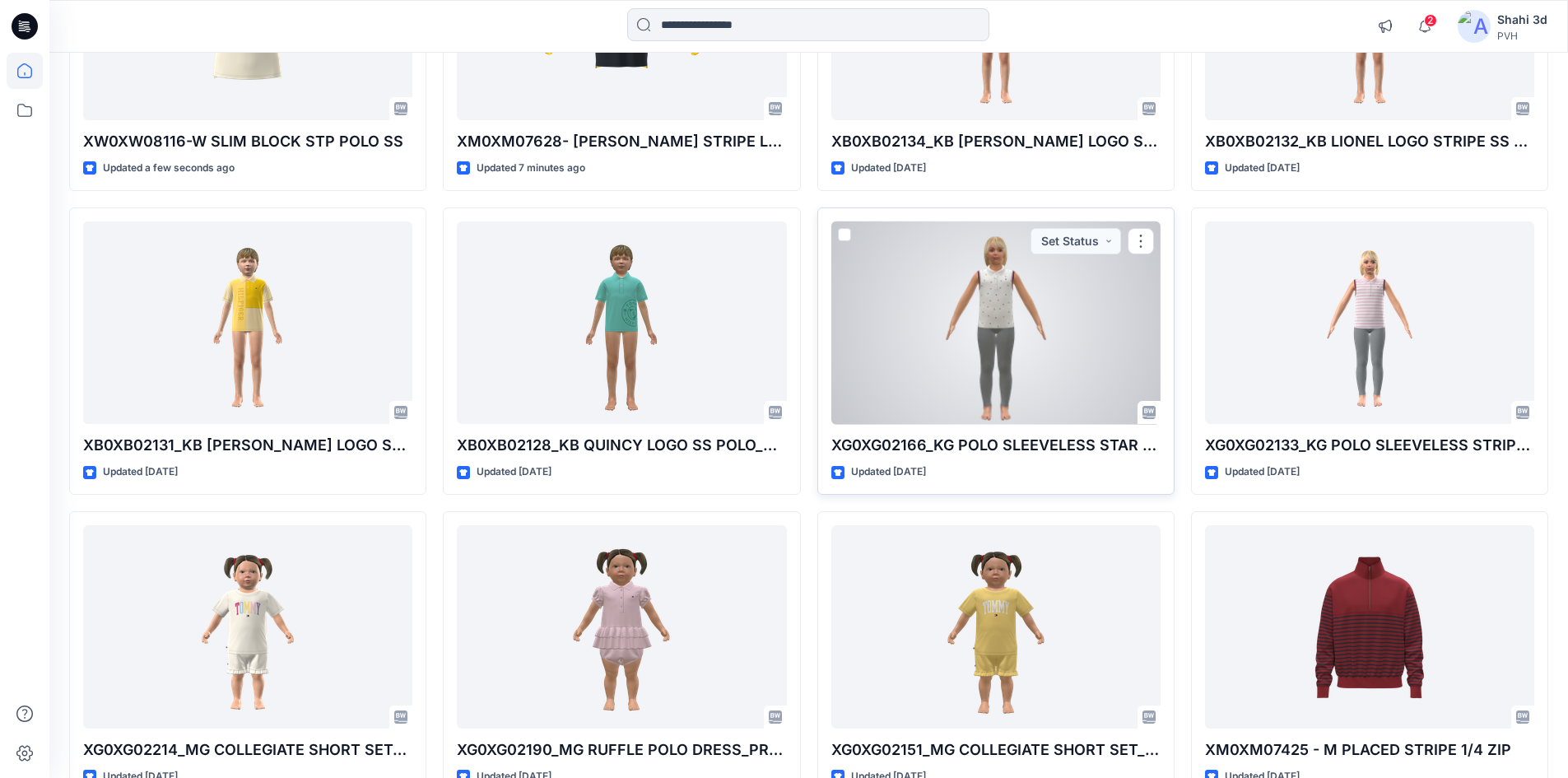
scroll to position [180, 0]
